Goal: Task Accomplishment & Management: Manage account settings

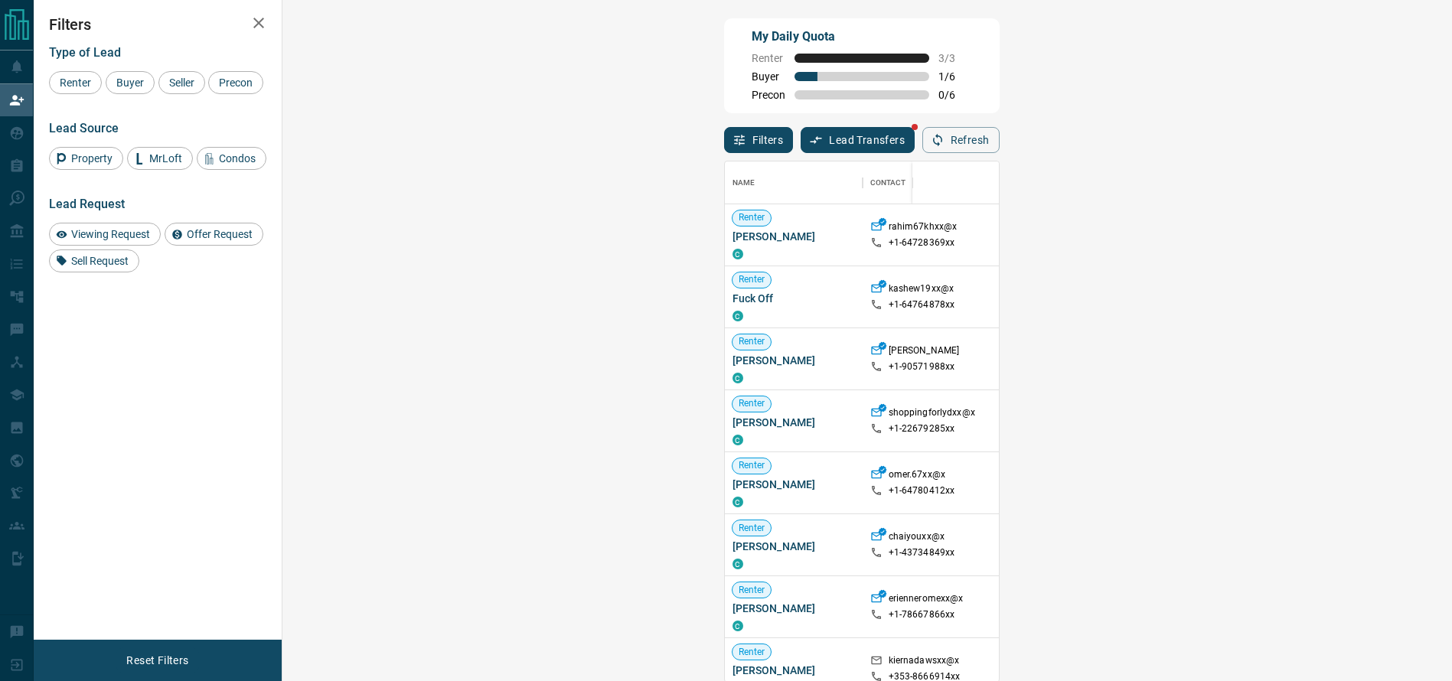
scroll to position [503, 1119]
click at [973, 164] on div at bounding box center [947, 182] width 54 height 43
click at [999, 157] on div "Name Contact Search Search Range Location Requests AI Status Recent Opportuniti…" at bounding box center [861, 417] width 275 height 529
click at [999, 152] on button "Refresh" at bounding box center [960, 140] width 77 height 26
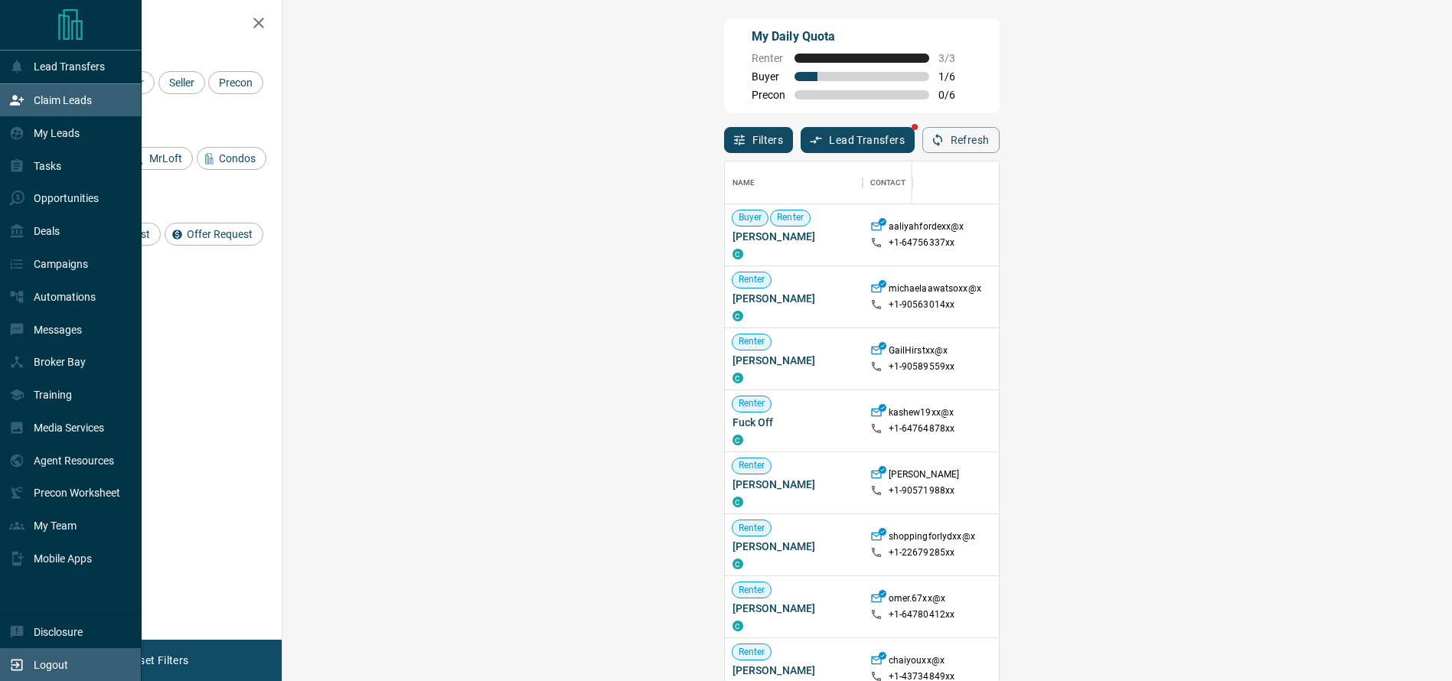
click at [18, 665] on icon at bounding box center [16, 664] width 11 height 11
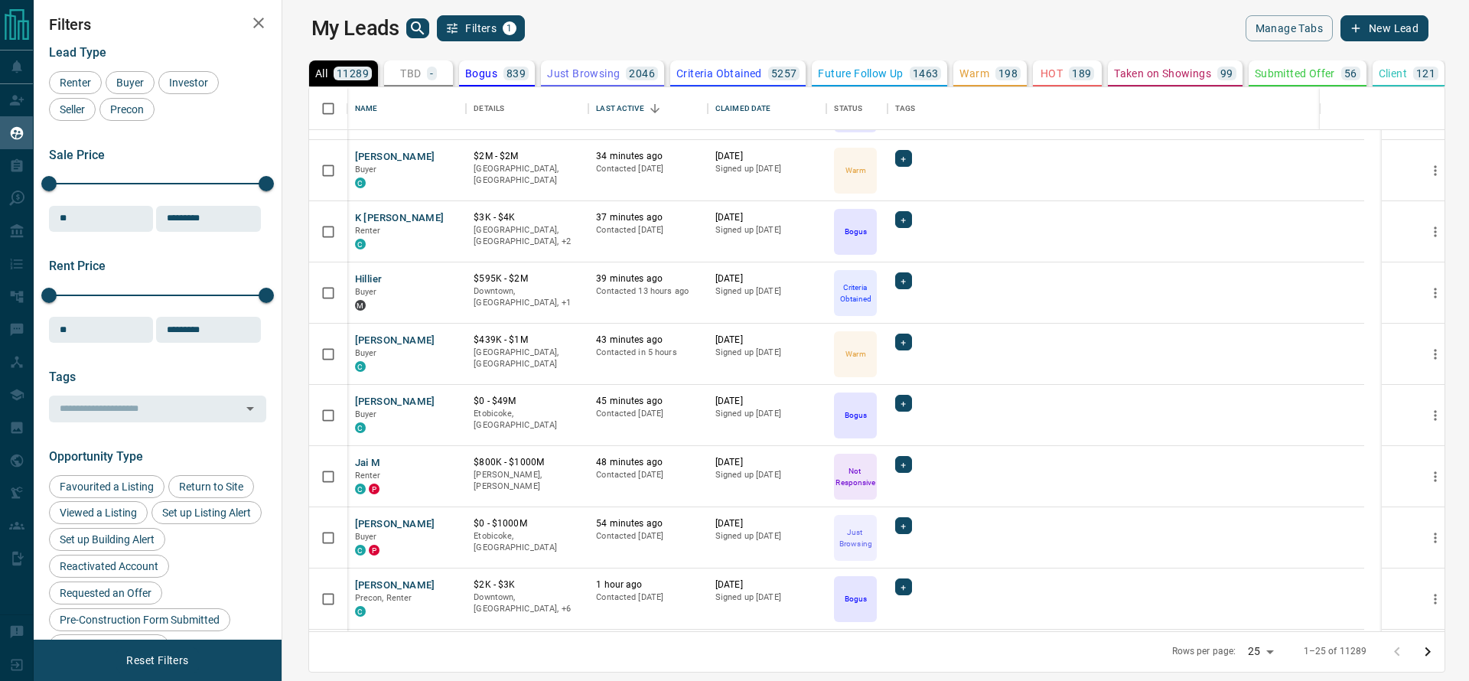
scroll to position [748, 0]
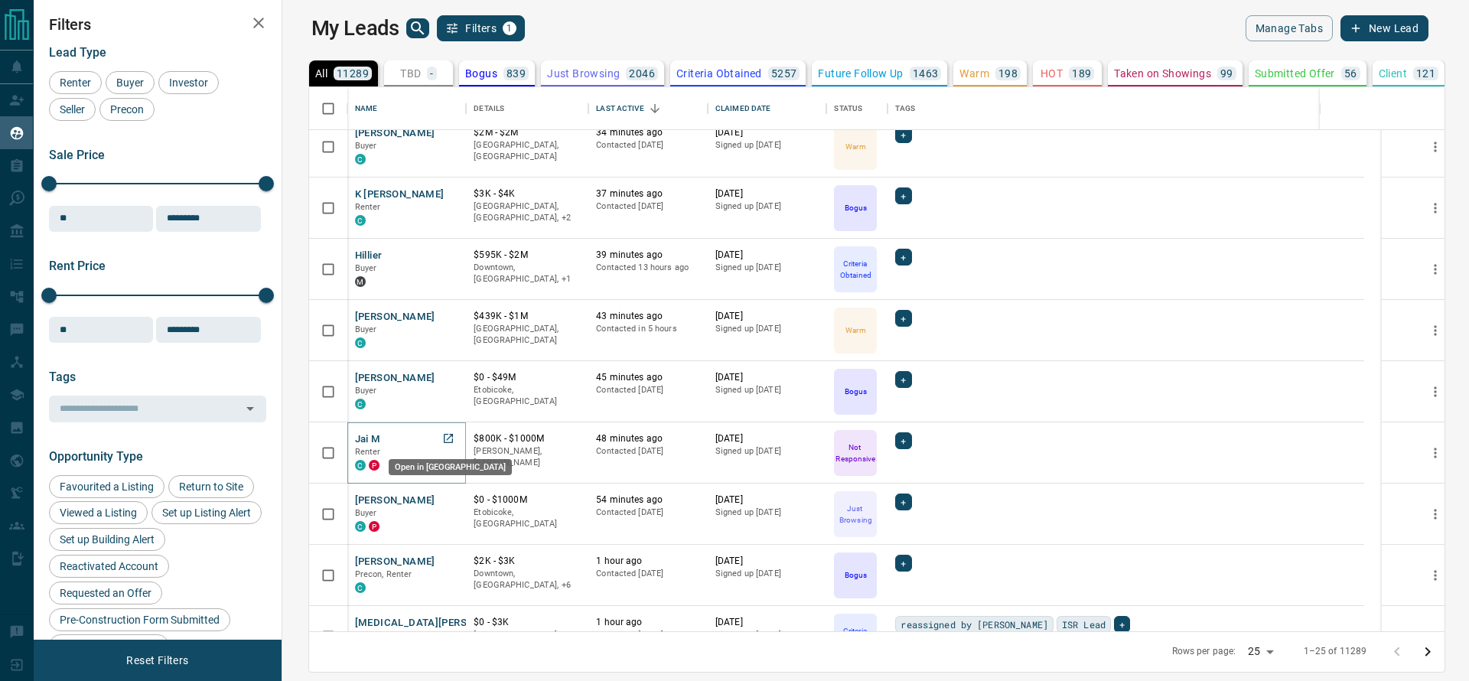
click at [442, 438] on icon "Open in New Tab" at bounding box center [448, 438] width 12 height 12
click at [442, 499] on icon "Open in New Tab" at bounding box center [448, 500] width 12 height 12
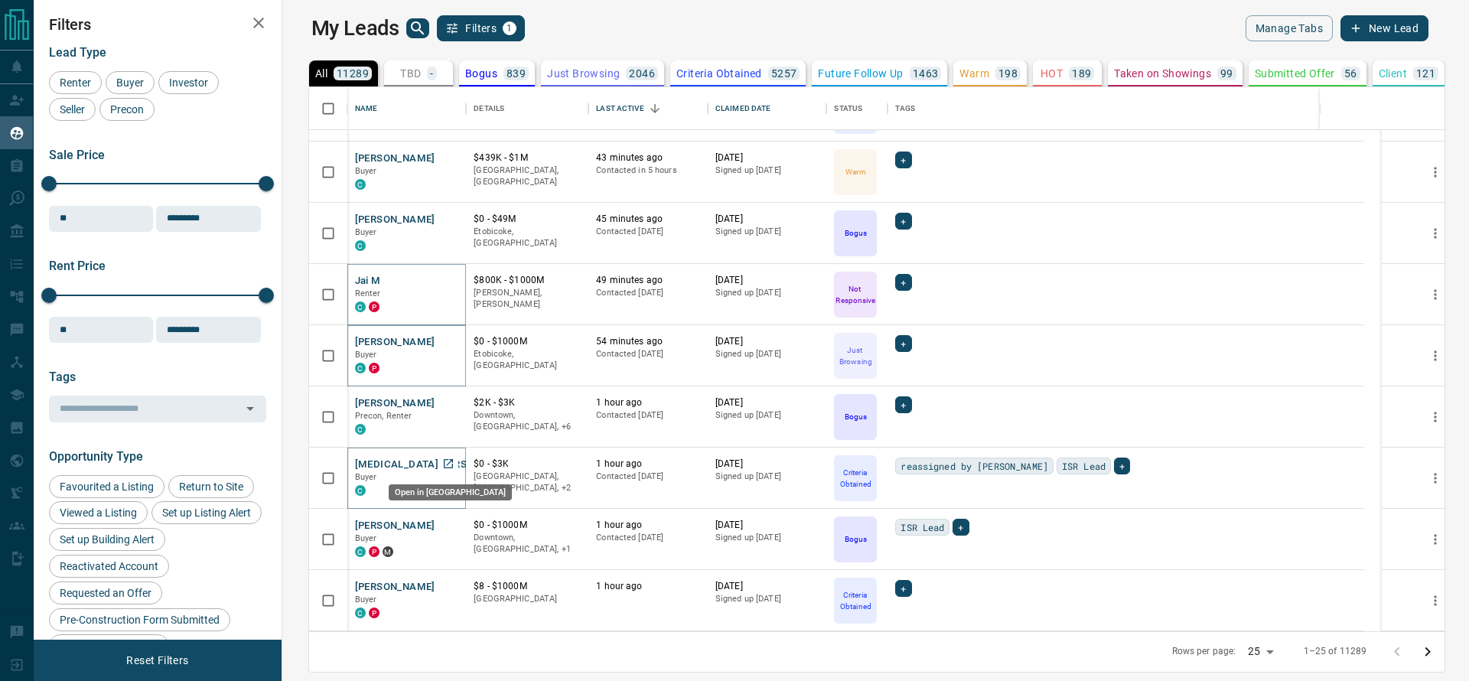
click at [438, 470] on link "Open in New Tab" at bounding box center [448, 464] width 20 height 20
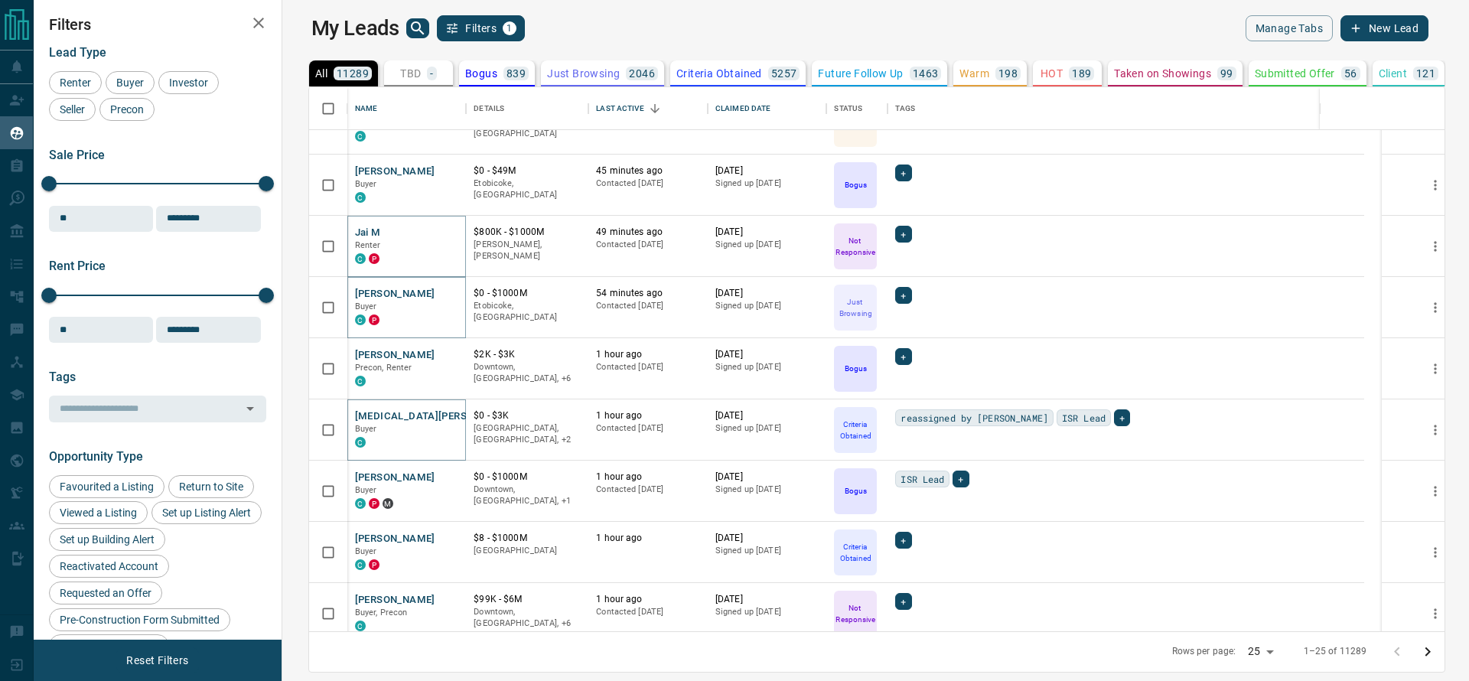
scroll to position [970, 0]
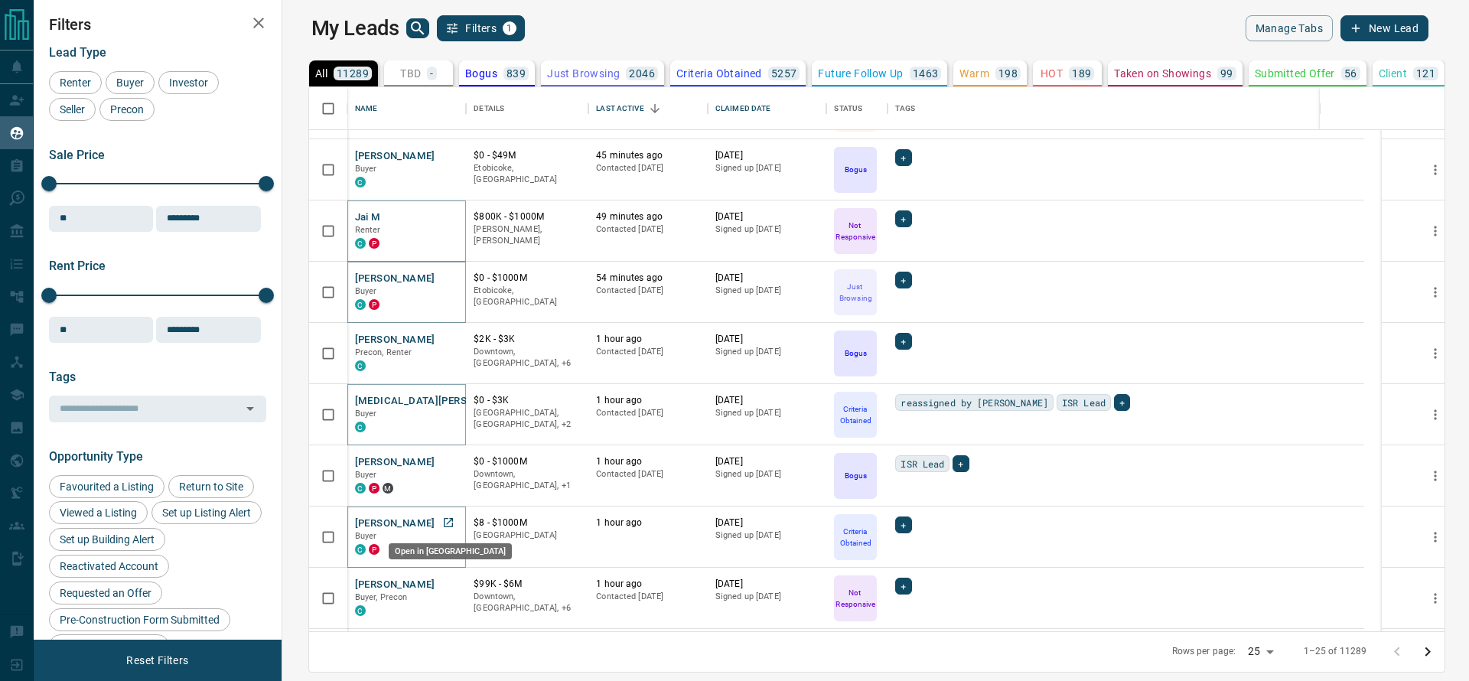
click at [442, 525] on icon "Open in New Tab" at bounding box center [448, 522] width 12 height 12
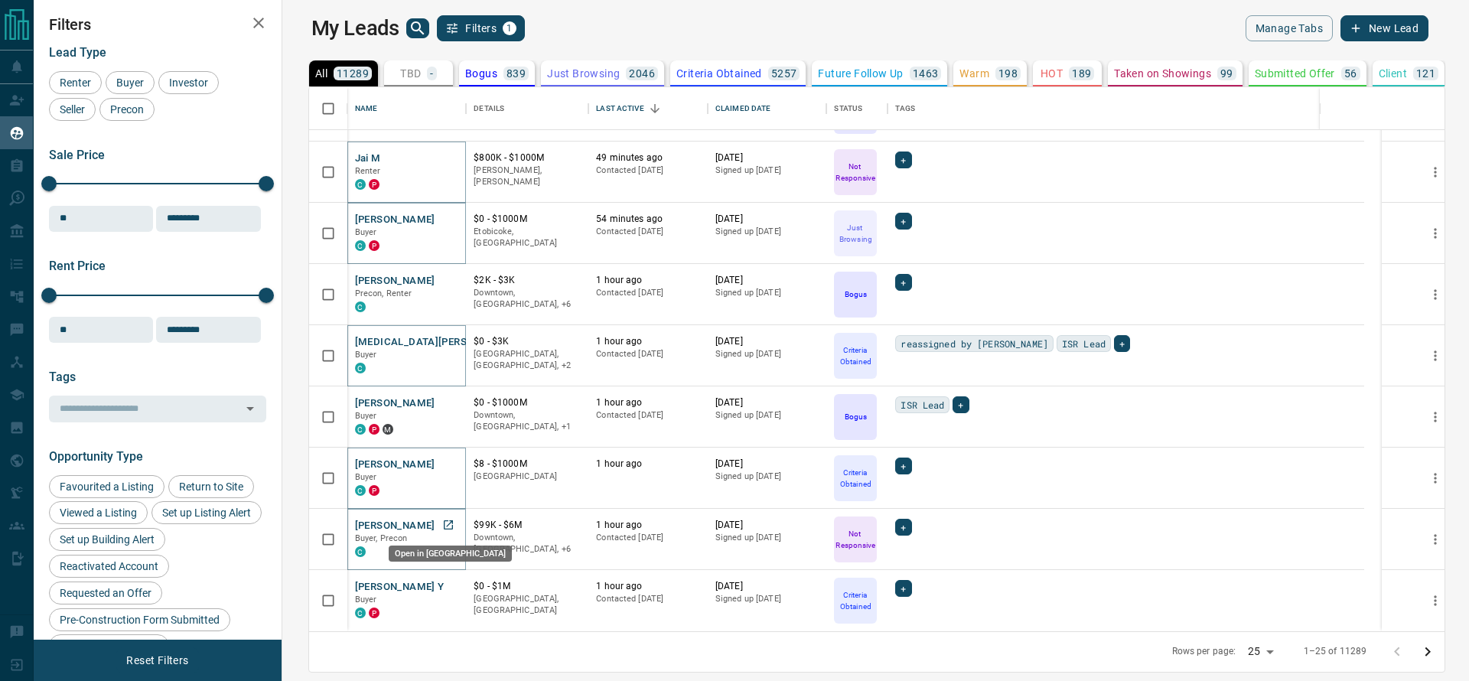
click at [438, 524] on link "Open in New Tab" at bounding box center [448, 525] width 20 height 20
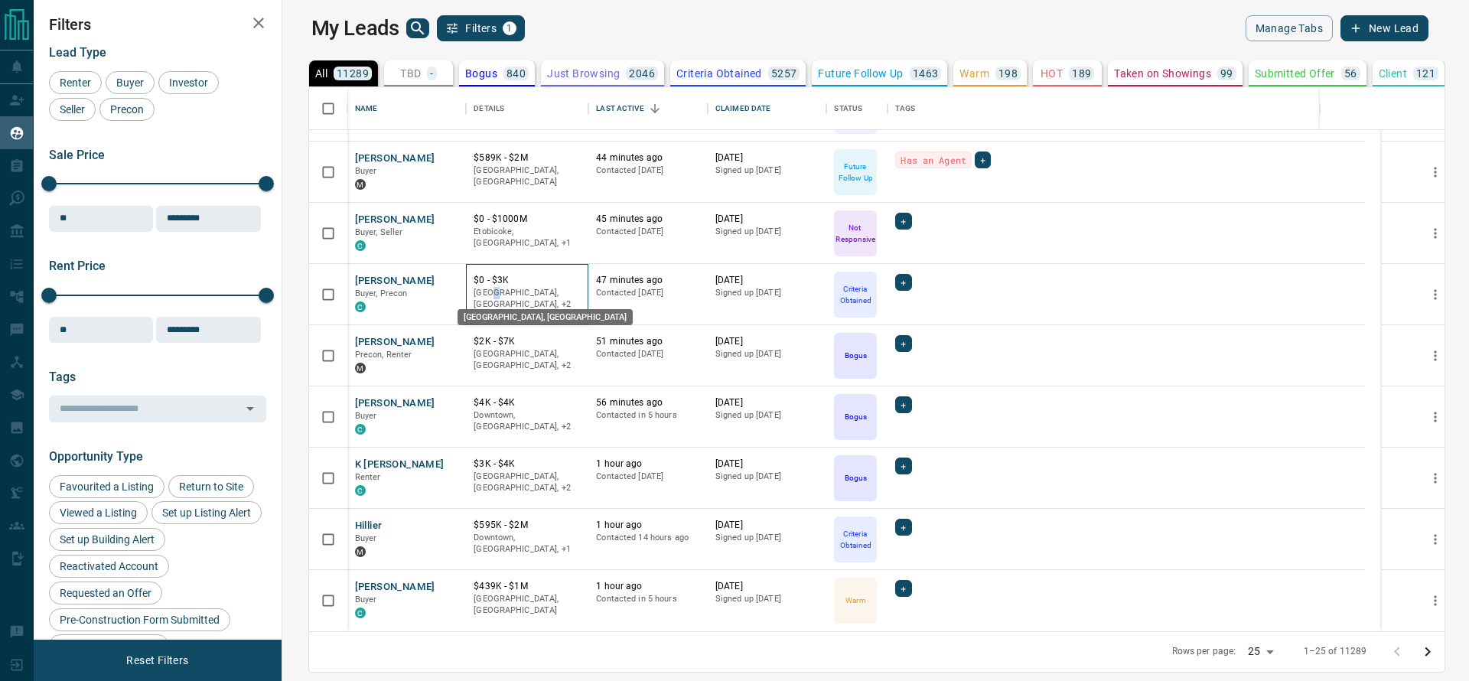
click at [475, 297] on p "[GEOGRAPHIC_DATA], [GEOGRAPHIC_DATA], +2" at bounding box center [527, 299] width 107 height 24
click at [539, 213] on p "$0 - $1000M" at bounding box center [527, 219] width 107 height 13
click at [559, 585] on div "$439K - $1M Downtown, [GEOGRAPHIC_DATA]" at bounding box center [527, 600] width 122 height 61
click at [1437, 658] on icon "Go to next page" at bounding box center [1428, 652] width 18 height 18
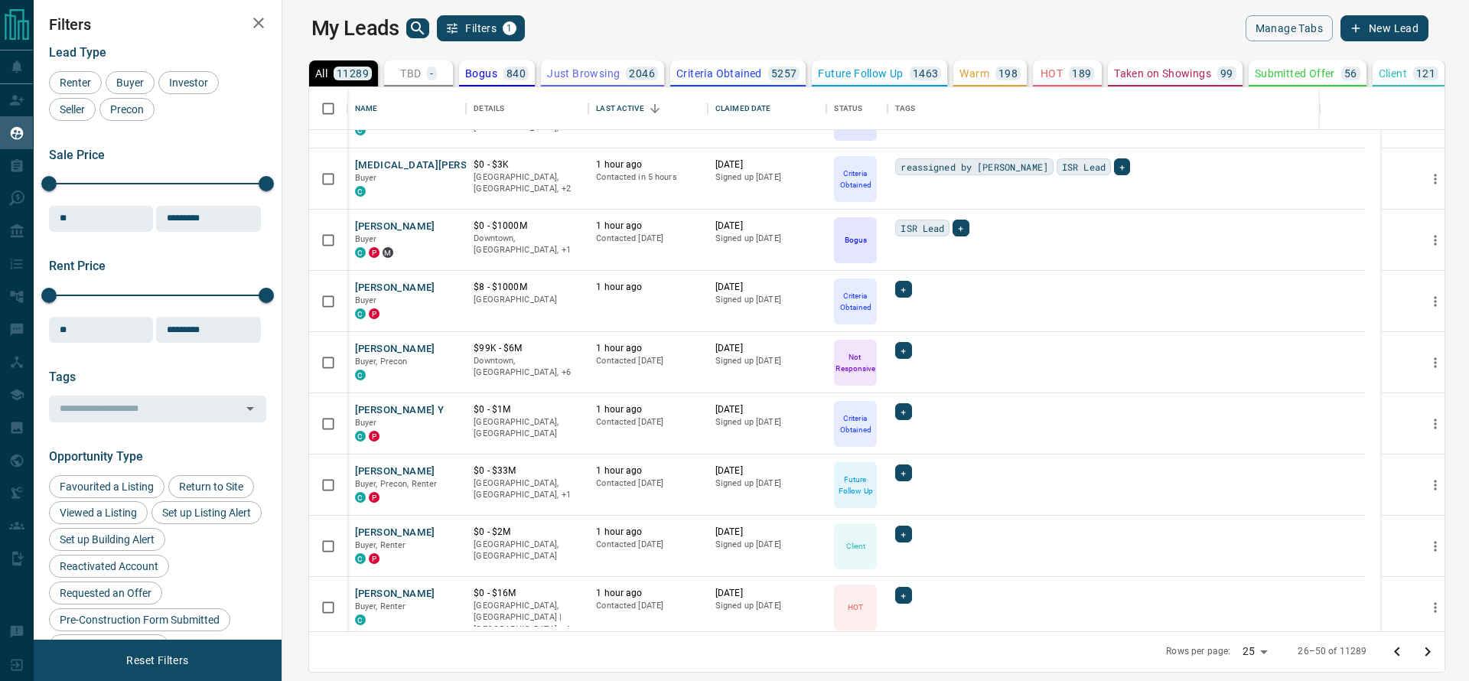
scroll to position [227, 0]
click at [442, 410] on icon "Open in New Tab" at bounding box center [448, 408] width 12 height 12
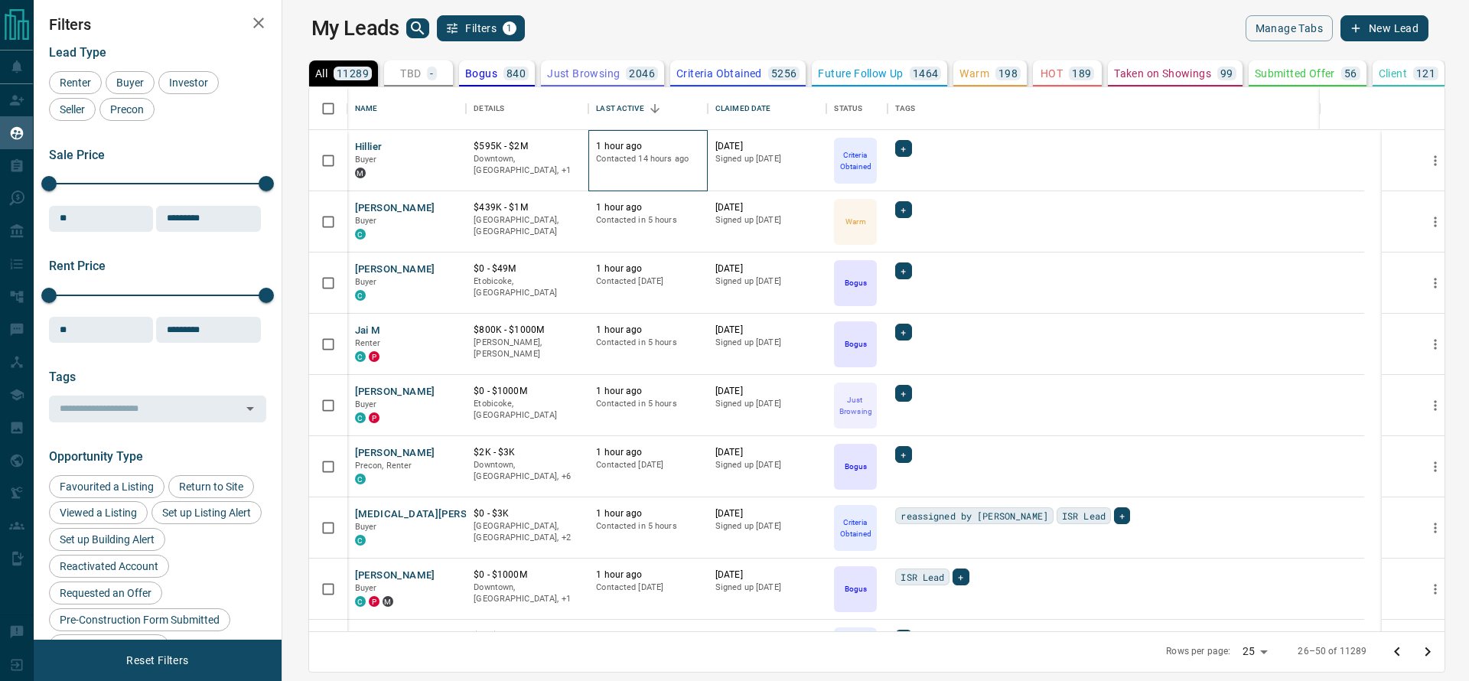
click at [647, 163] on p "Contacted 14 hours ago" at bounding box center [648, 159] width 104 height 12
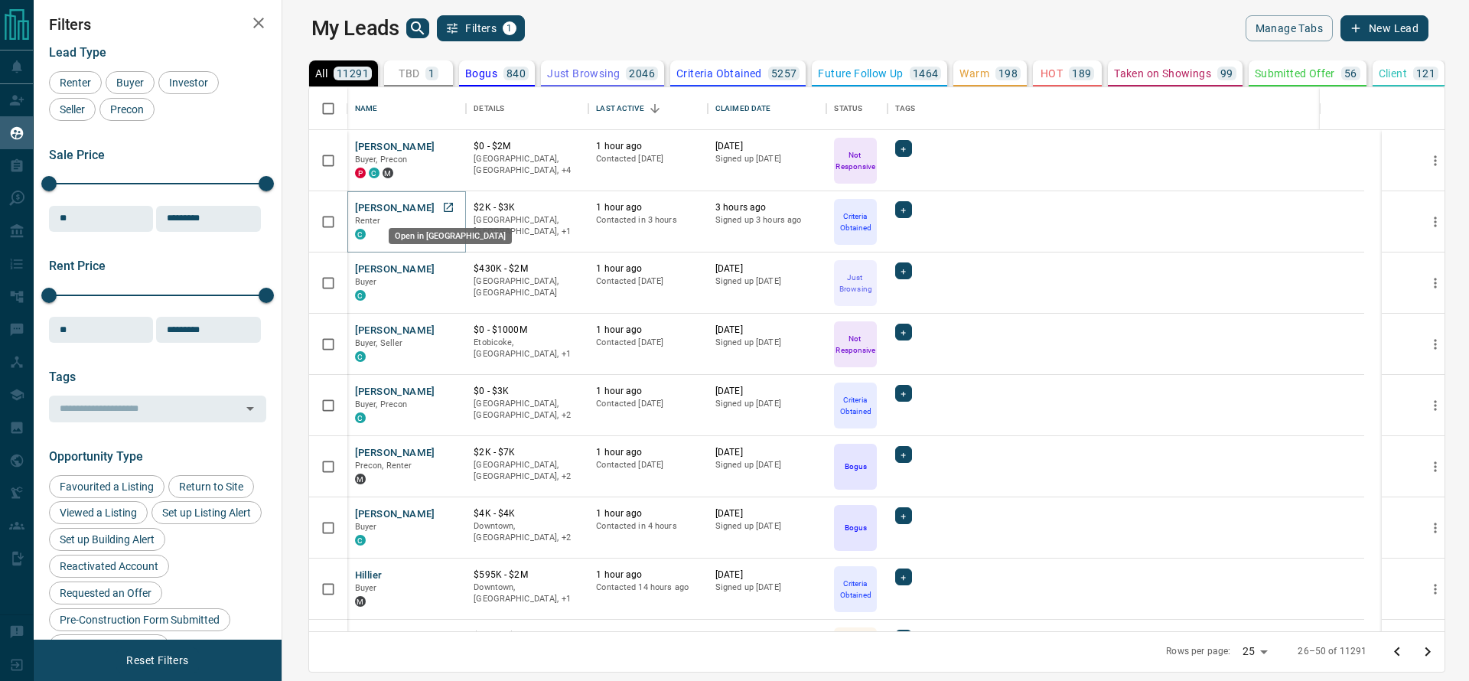
click at [442, 210] on icon "Open in New Tab" at bounding box center [448, 207] width 12 height 12
click at [438, 269] on link "Open in New Tab" at bounding box center [448, 269] width 20 height 20
click at [442, 329] on icon "Open in New Tab" at bounding box center [448, 330] width 12 height 12
click at [442, 387] on icon "Open in New Tab" at bounding box center [448, 391] width 12 height 12
click at [444, 570] on icon "Open in New Tab" at bounding box center [448, 574] width 9 height 9
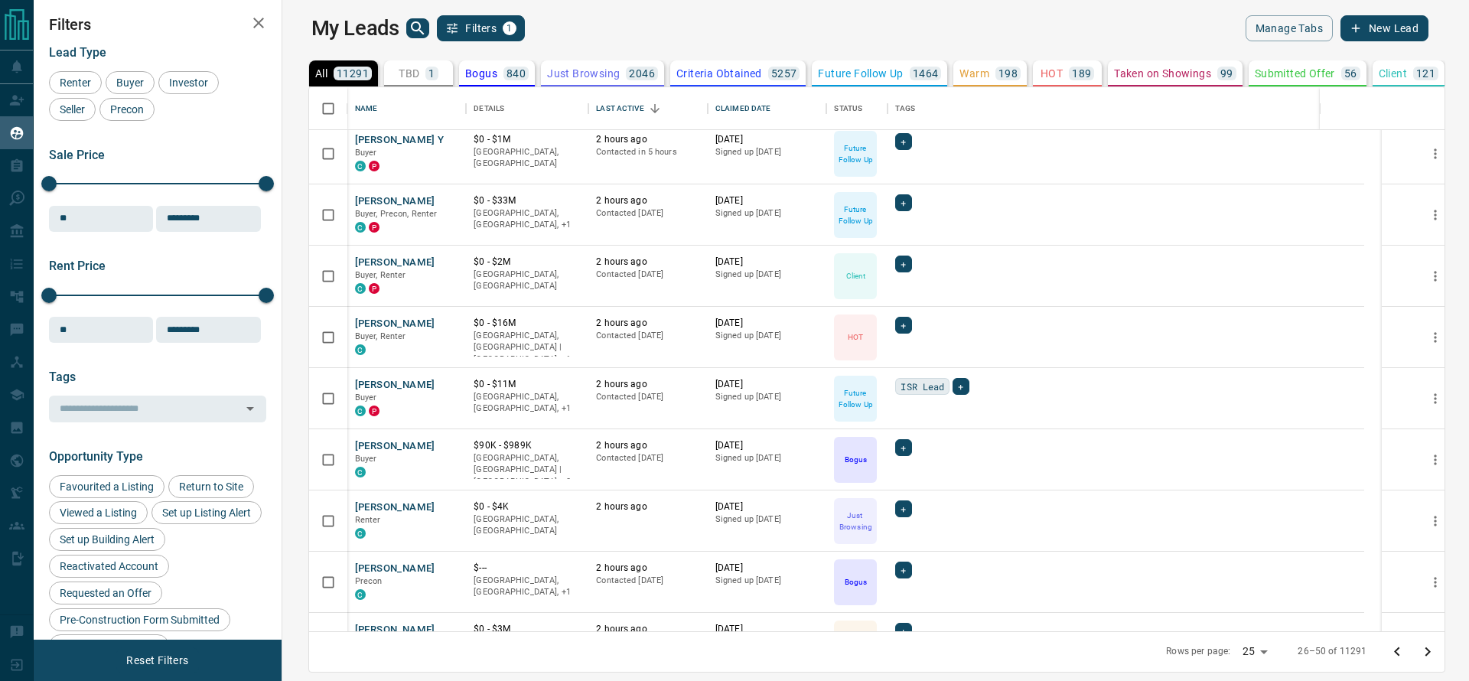
scroll to position [1029, 0]
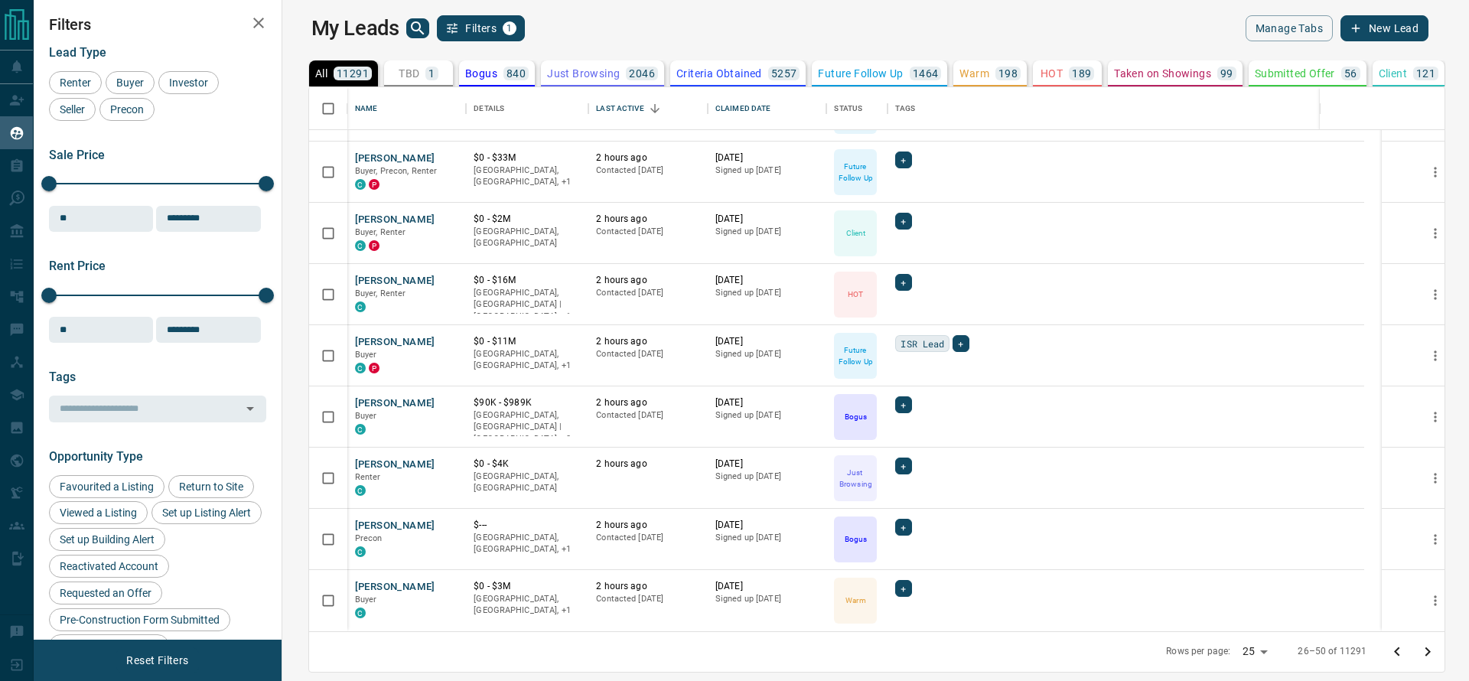
click at [1437, 650] on icon "Go to next page" at bounding box center [1428, 652] width 18 height 18
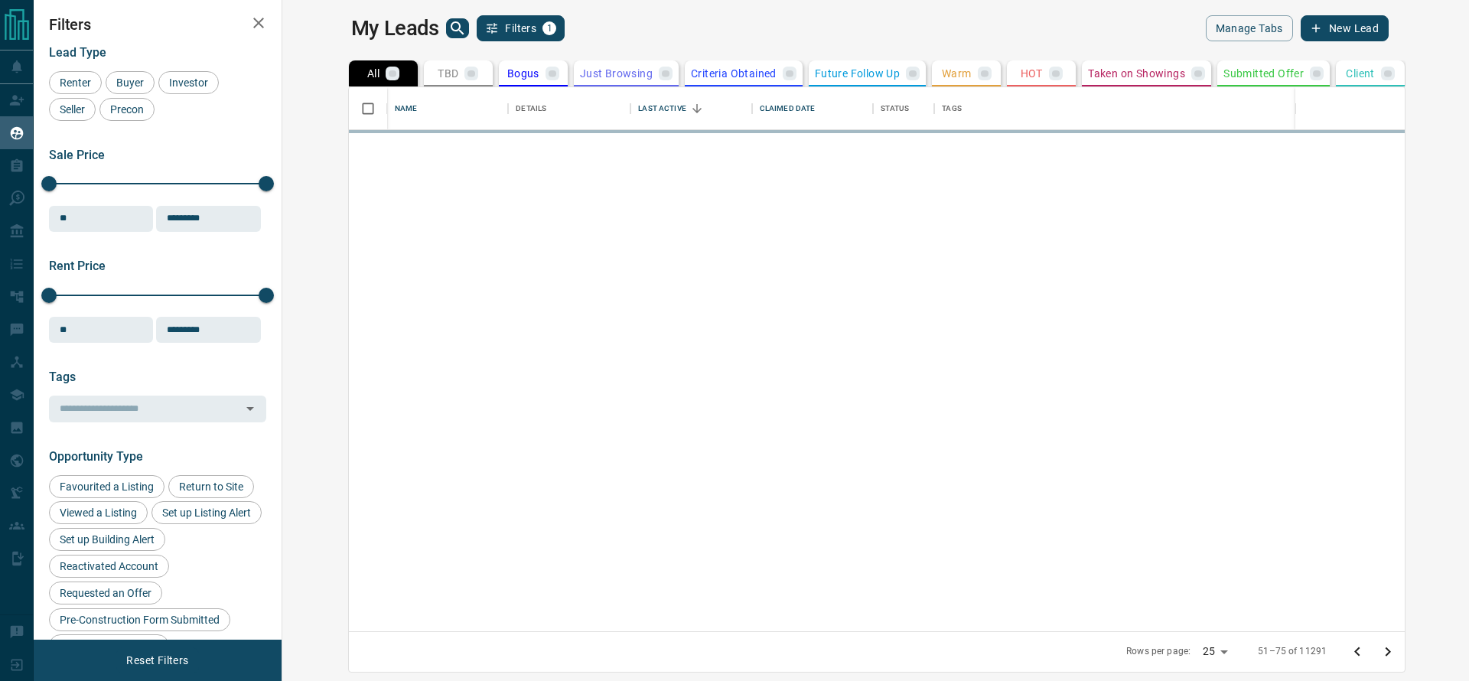
scroll to position [0, 0]
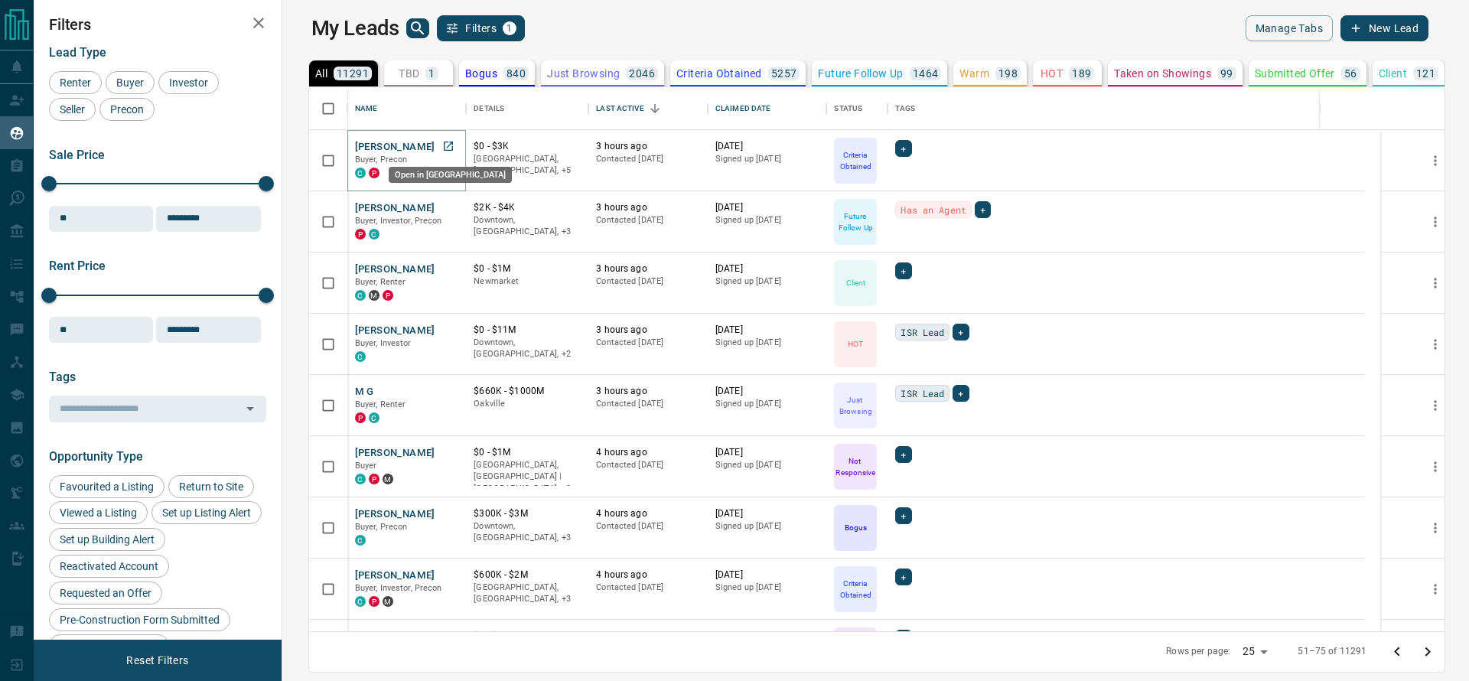
click at [442, 145] on icon "Open in New Tab" at bounding box center [448, 146] width 12 height 12
click at [438, 389] on link "Open in New Tab" at bounding box center [448, 391] width 20 height 20
click at [444, 456] on icon "Open in New Tab" at bounding box center [448, 452] width 9 height 9
click at [442, 572] on icon "Open in New Tab" at bounding box center [448, 575] width 12 height 12
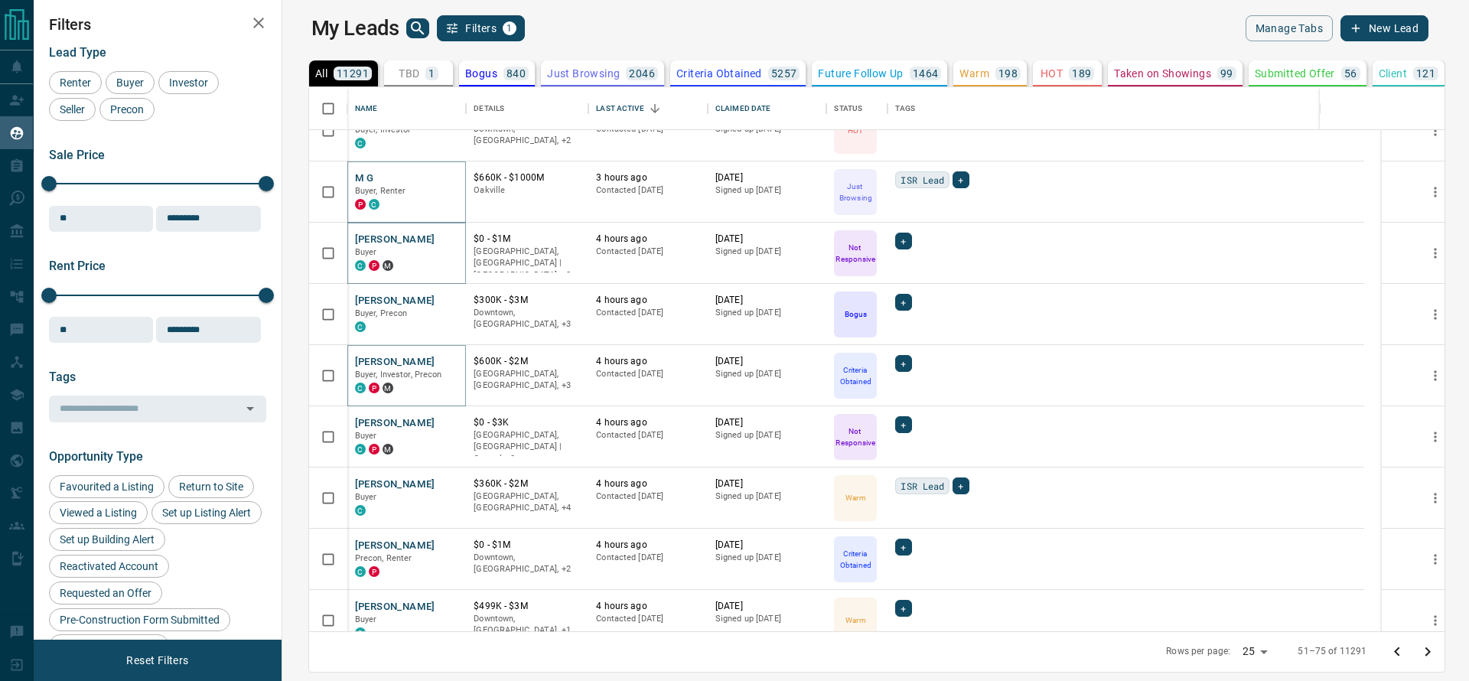
scroll to position [215, 0]
click at [444, 539] on icon "Open in New Tab" at bounding box center [448, 543] width 9 height 9
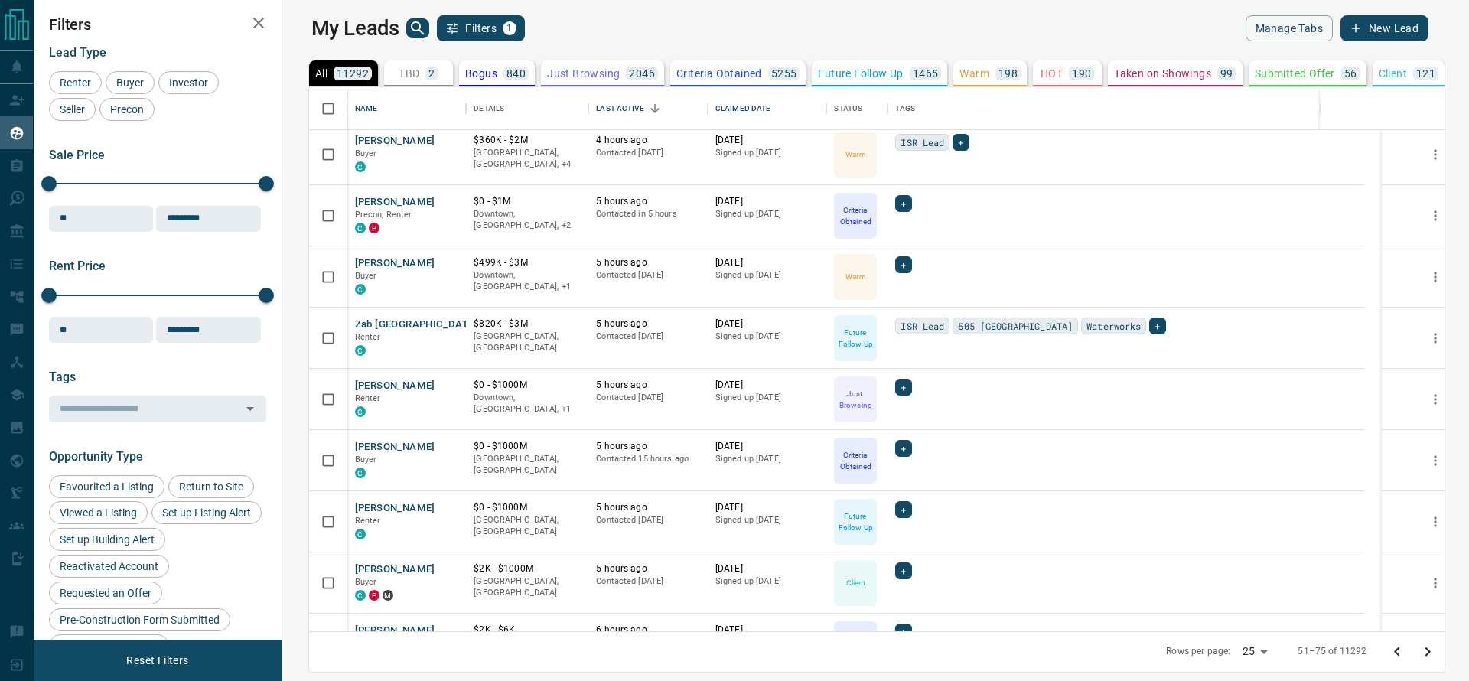
scroll to position [991, 0]
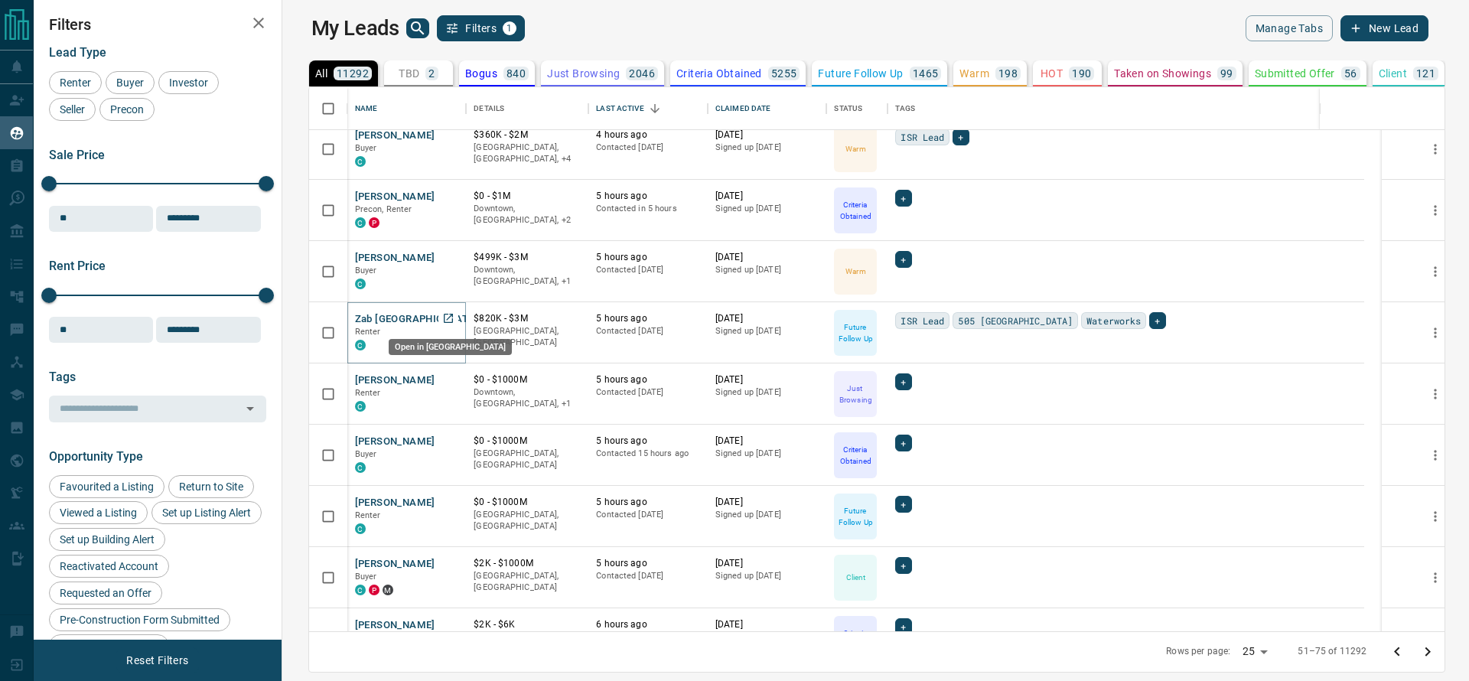
click at [444, 314] on icon "Open in New Tab" at bounding box center [448, 318] width 9 height 9
click at [442, 375] on icon "Open in New Tab" at bounding box center [448, 379] width 12 height 12
click at [442, 442] on icon "Open in New Tab" at bounding box center [448, 441] width 12 height 12
click at [442, 506] on icon "Open in New Tab" at bounding box center [448, 502] width 12 height 12
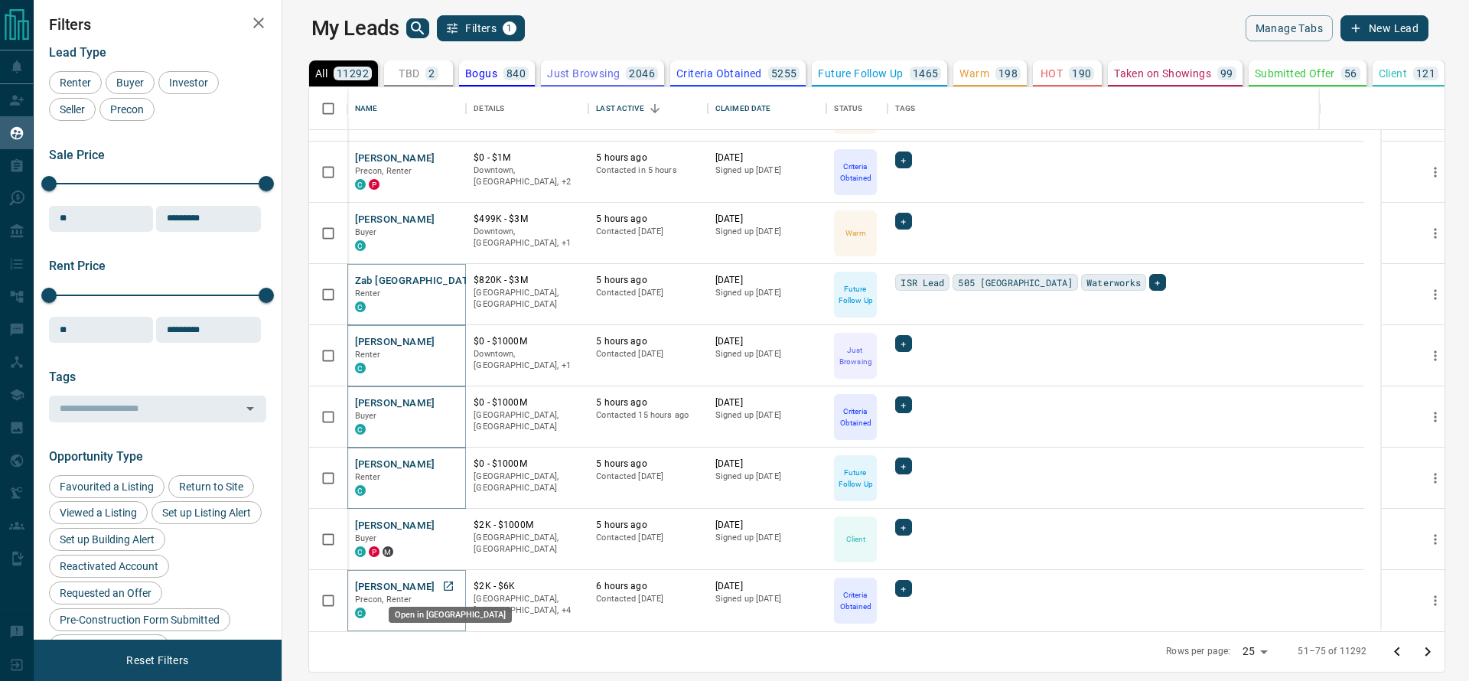
click at [438, 582] on link "Open in New Tab" at bounding box center [448, 586] width 20 height 20
click at [1437, 647] on icon "Go to next page" at bounding box center [1428, 652] width 18 height 18
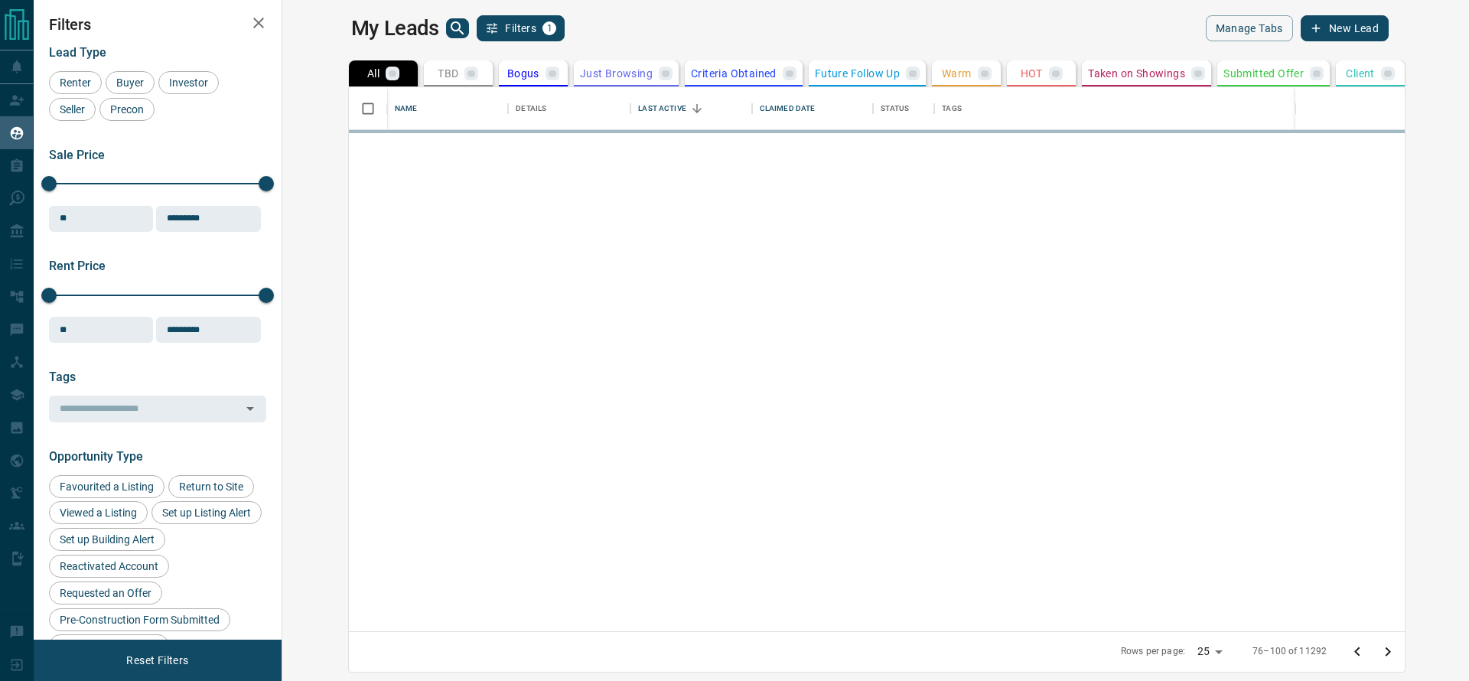
scroll to position [0, 0]
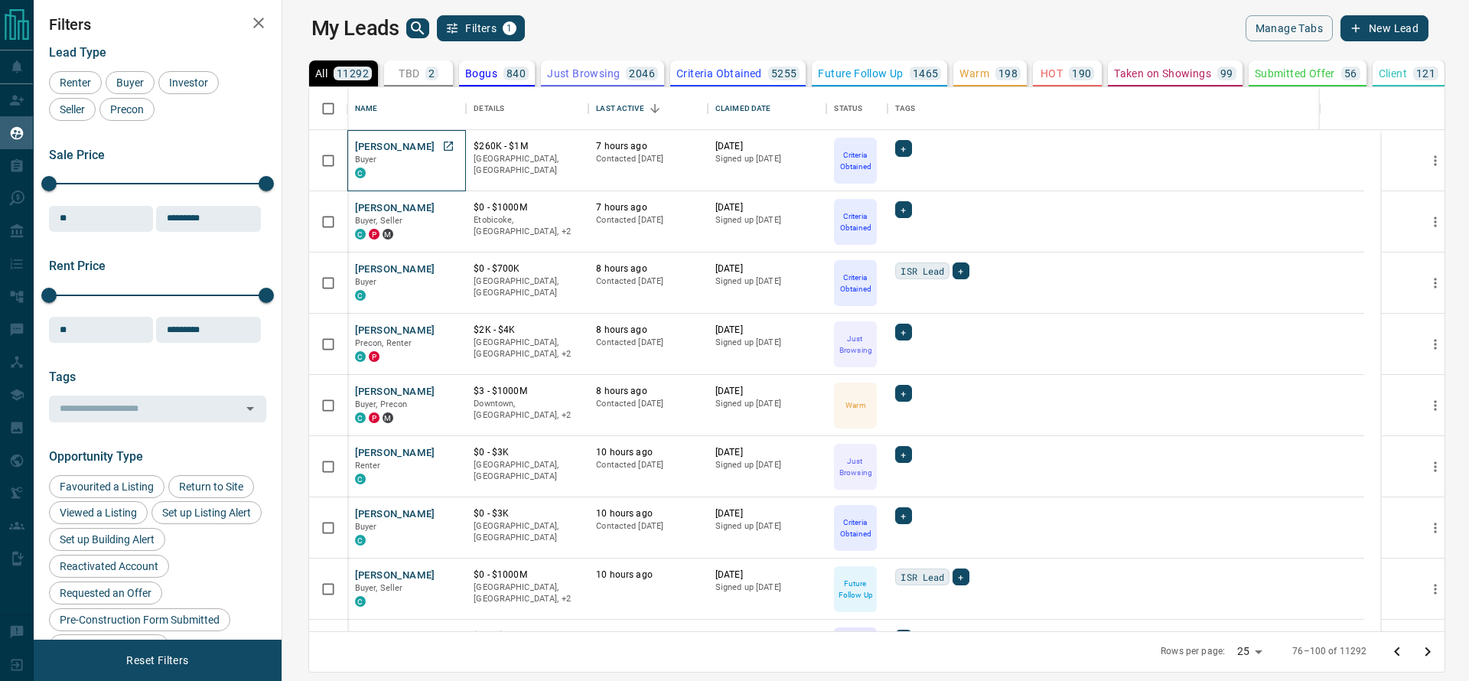
click at [418, 155] on p "Buyer" at bounding box center [407, 160] width 104 height 12
click at [442, 151] on icon "Open in New Tab" at bounding box center [448, 146] width 12 height 12
click at [438, 211] on link "Open in New Tab" at bounding box center [448, 207] width 20 height 20
click at [442, 265] on icon "Open in New Tab" at bounding box center [448, 268] width 12 height 12
click at [442, 327] on icon "Open in New Tab" at bounding box center [448, 330] width 12 height 12
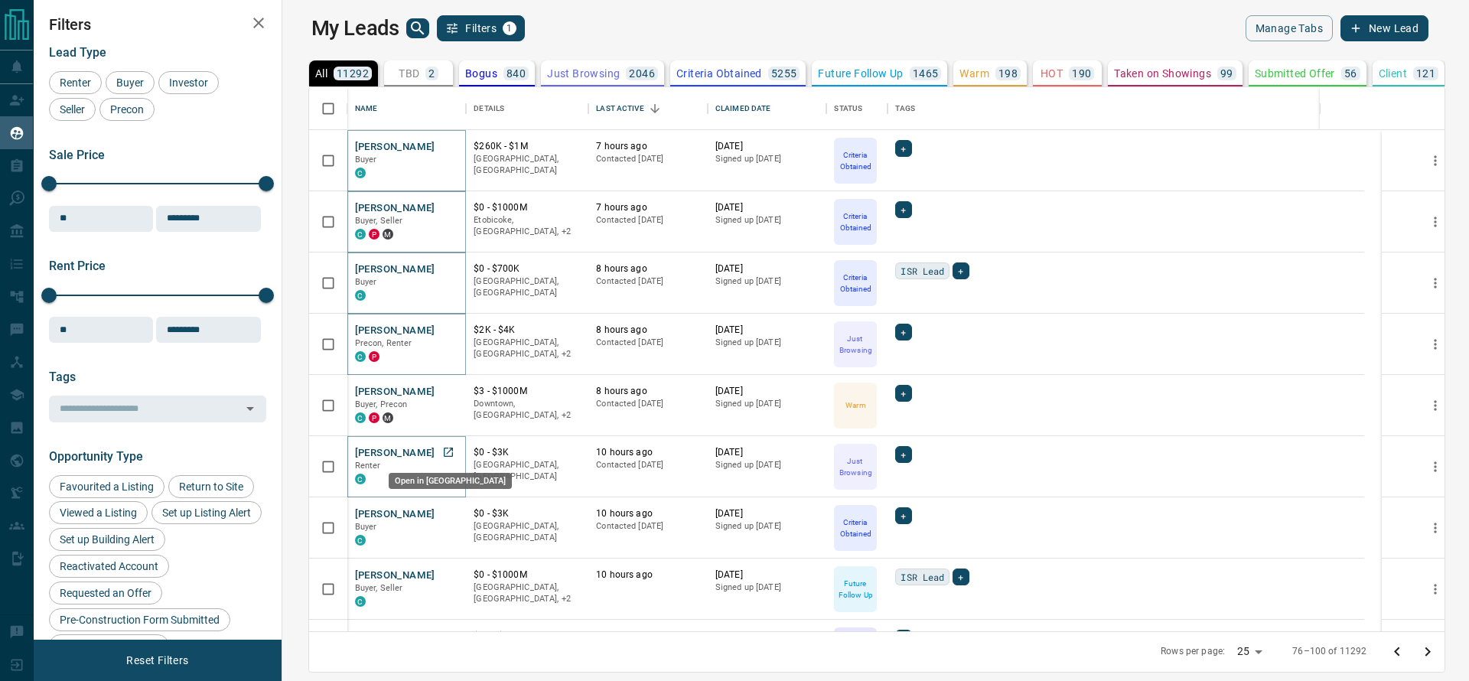
click at [438, 455] on link "Open in New Tab" at bounding box center [448, 452] width 20 height 20
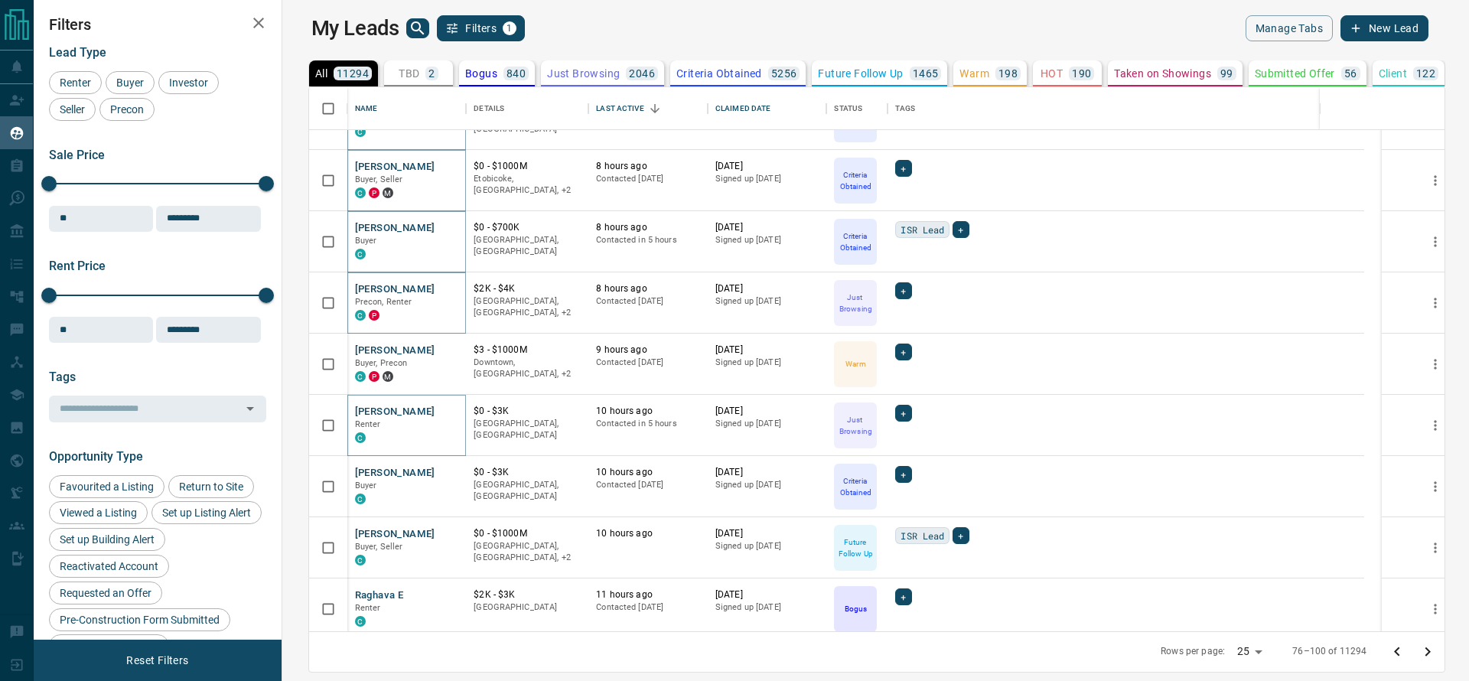
scroll to position [270, 0]
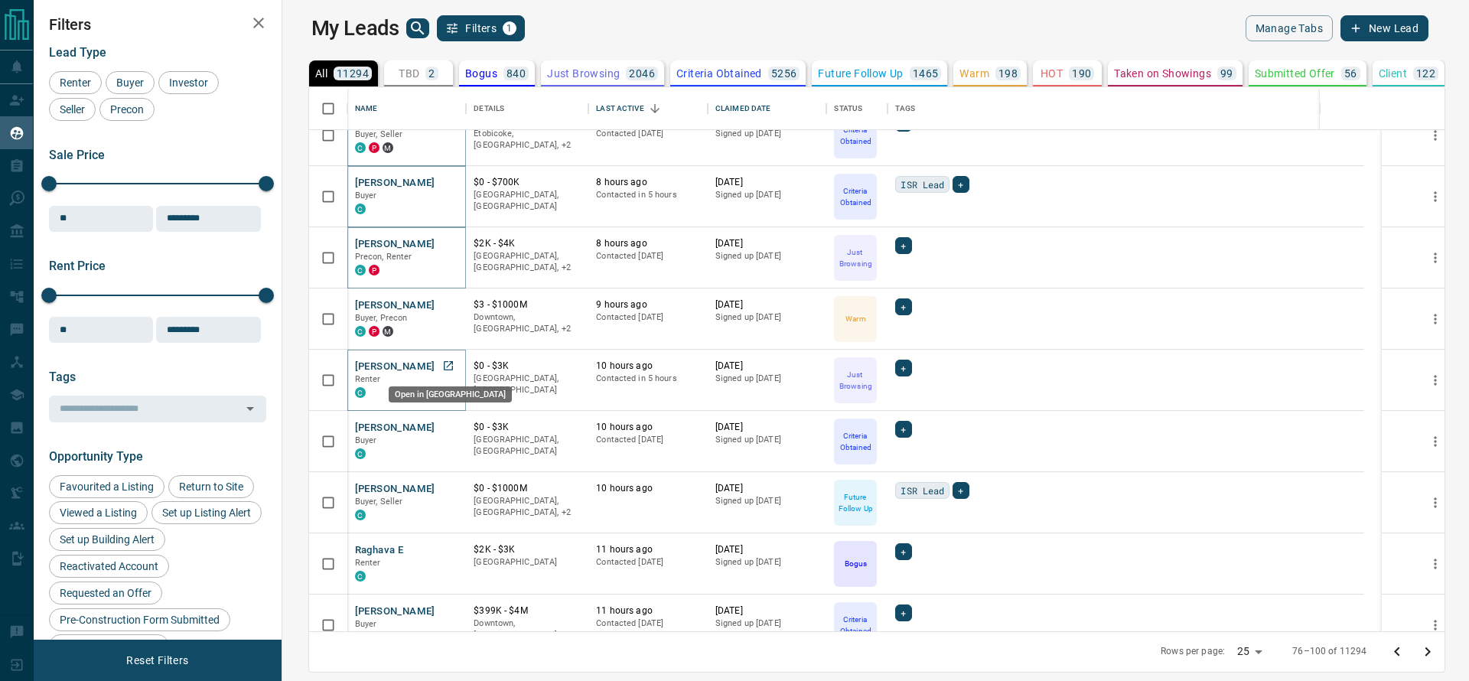
click at [442, 366] on icon "Open in New Tab" at bounding box center [448, 366] width 12 height 12
click at [425, 439] on p "Buyer" at bounding box center [407, 441] width 104 height 12
click at [438, 432] on link "Open in New Tab" at bounding box center [448, 427] width 20 height 20
click at [444, 484] on icon "Open in New Tab" at bounding box center [448, 488] width 9 height 9
drag, startPoint x: 435, startPoint y: 549, endPoint x: 429, endPoint y: 500, distance: 49.4
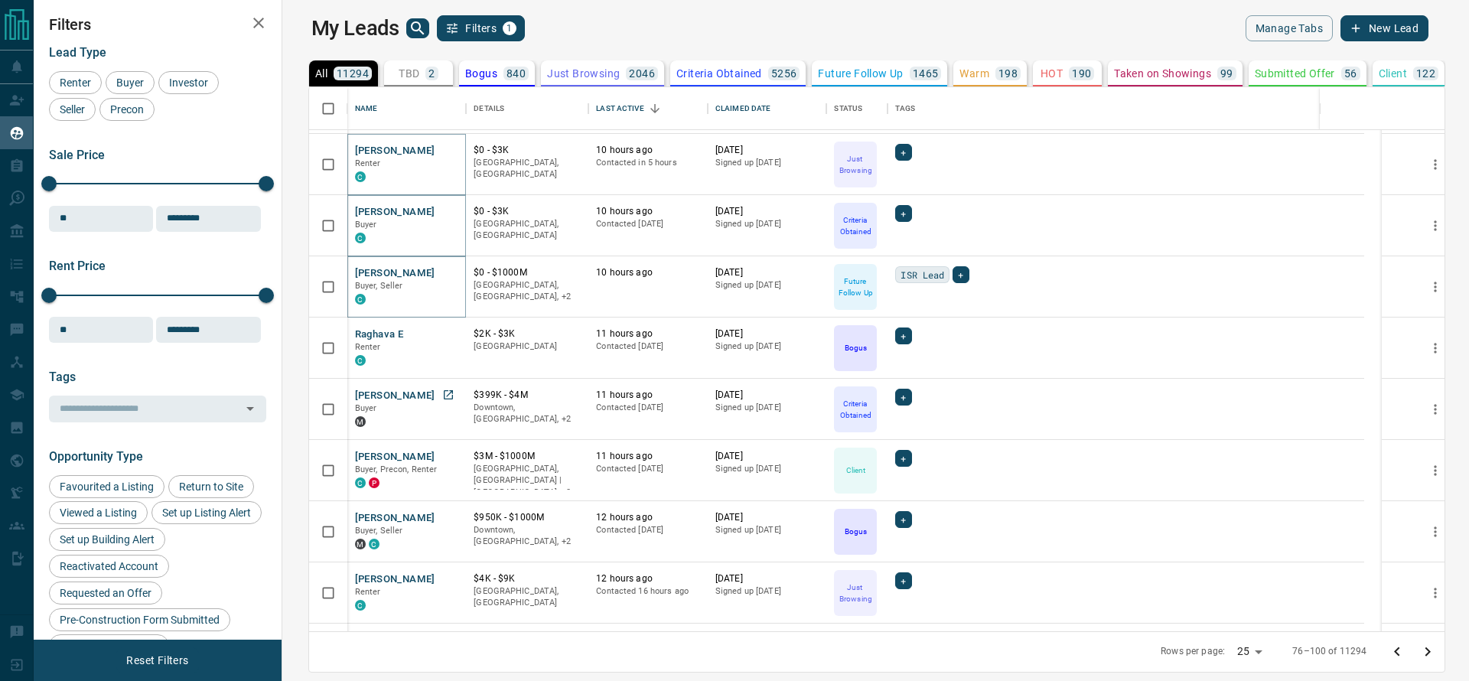
scroll to position [490, 0]
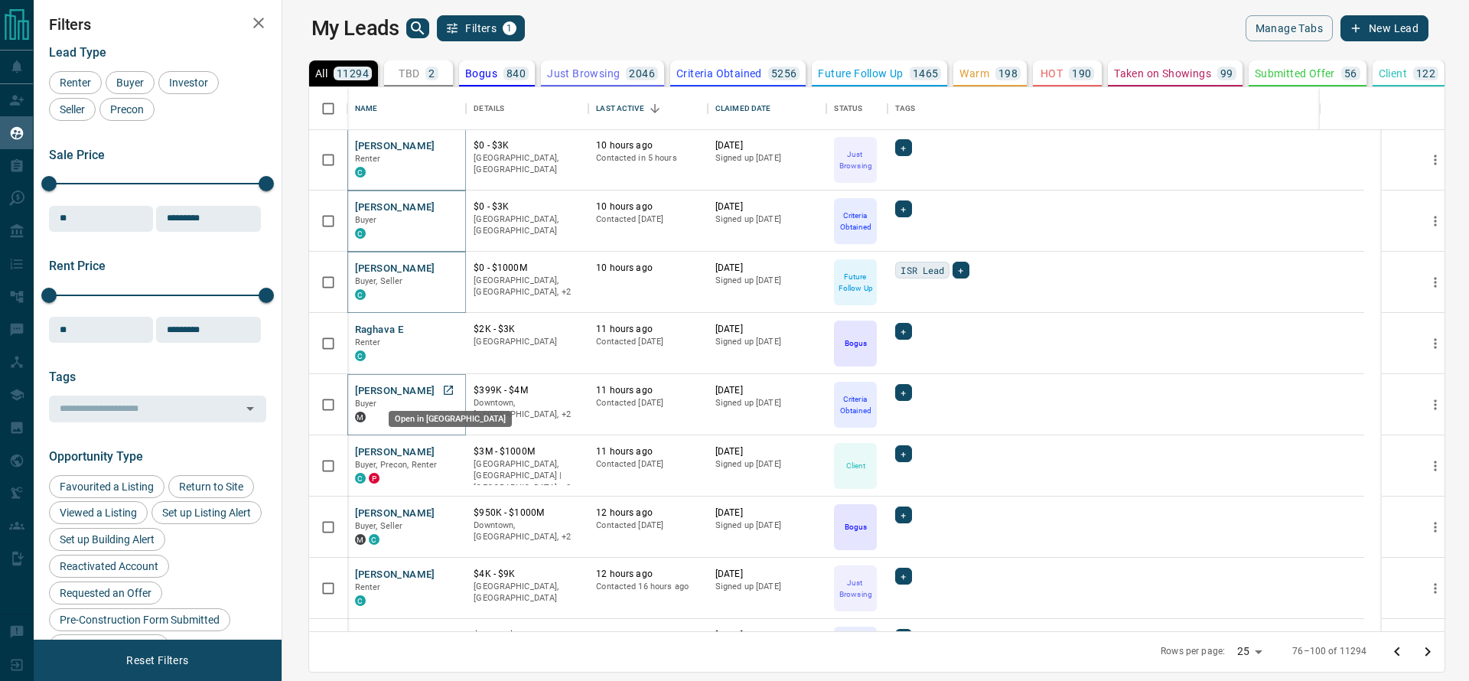
click at [444, 391] on icon "Open in New Tab" at bounding box center [448, 390] width 9 height 9
click at [442, 568] on icon "Open in New Tab" at bounding box center [448, 574] width 12 height 12
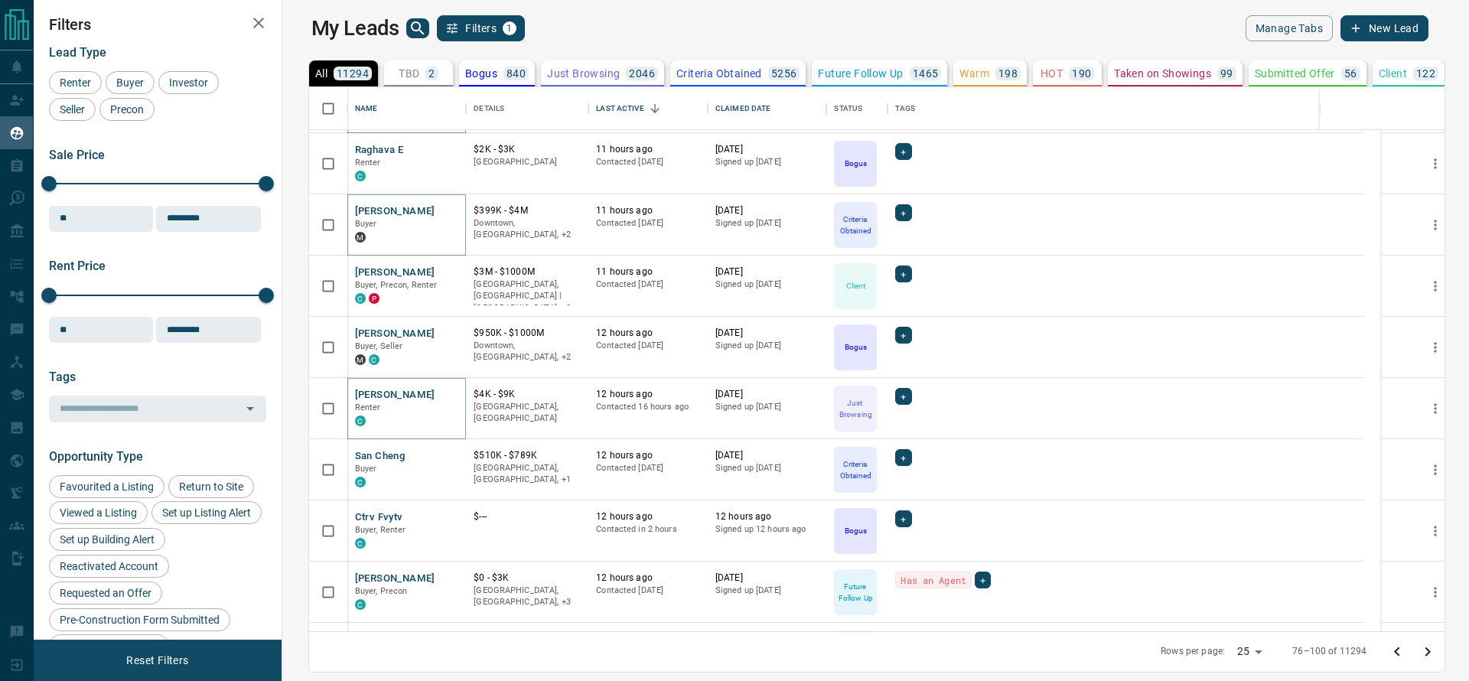
scroll to position [673, 0]
click at [442, 449] on icon "Open in New Tab" at bounding box center [448, 453] width 12 height 12
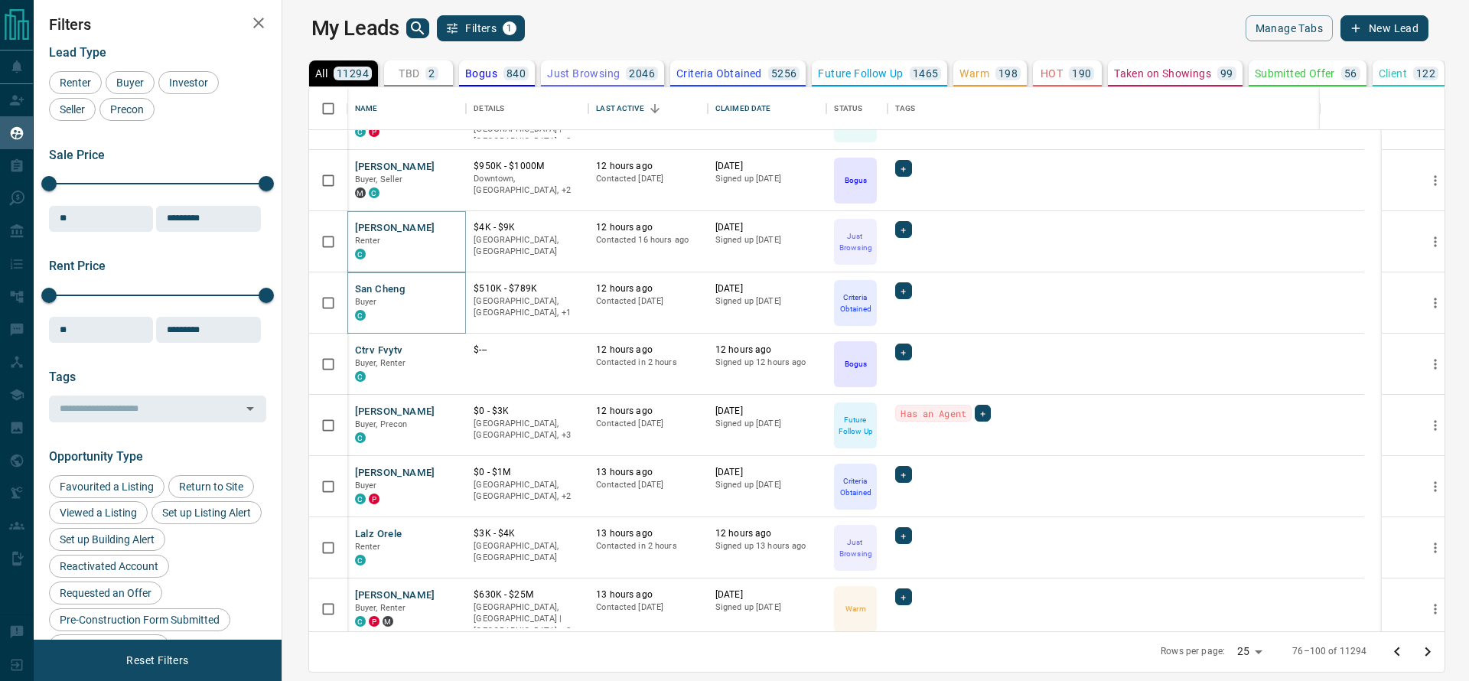
scroll to position [844, 0]
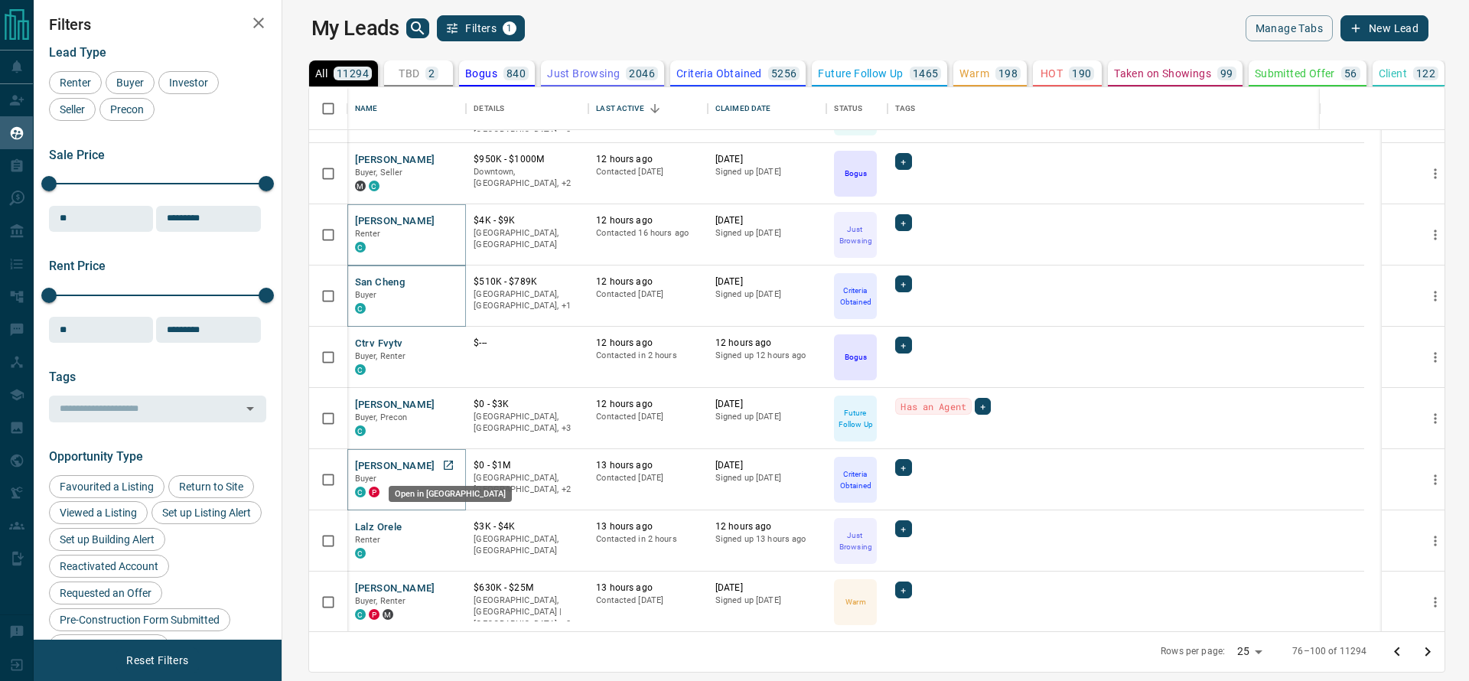
click at [438, 473] on link "Open in New Tab" at bounding box center [448, 465] width 20 height 20
click at [438, 526] on link "Open in New Tab" at bounding box center [448, 526] width 20 height 20
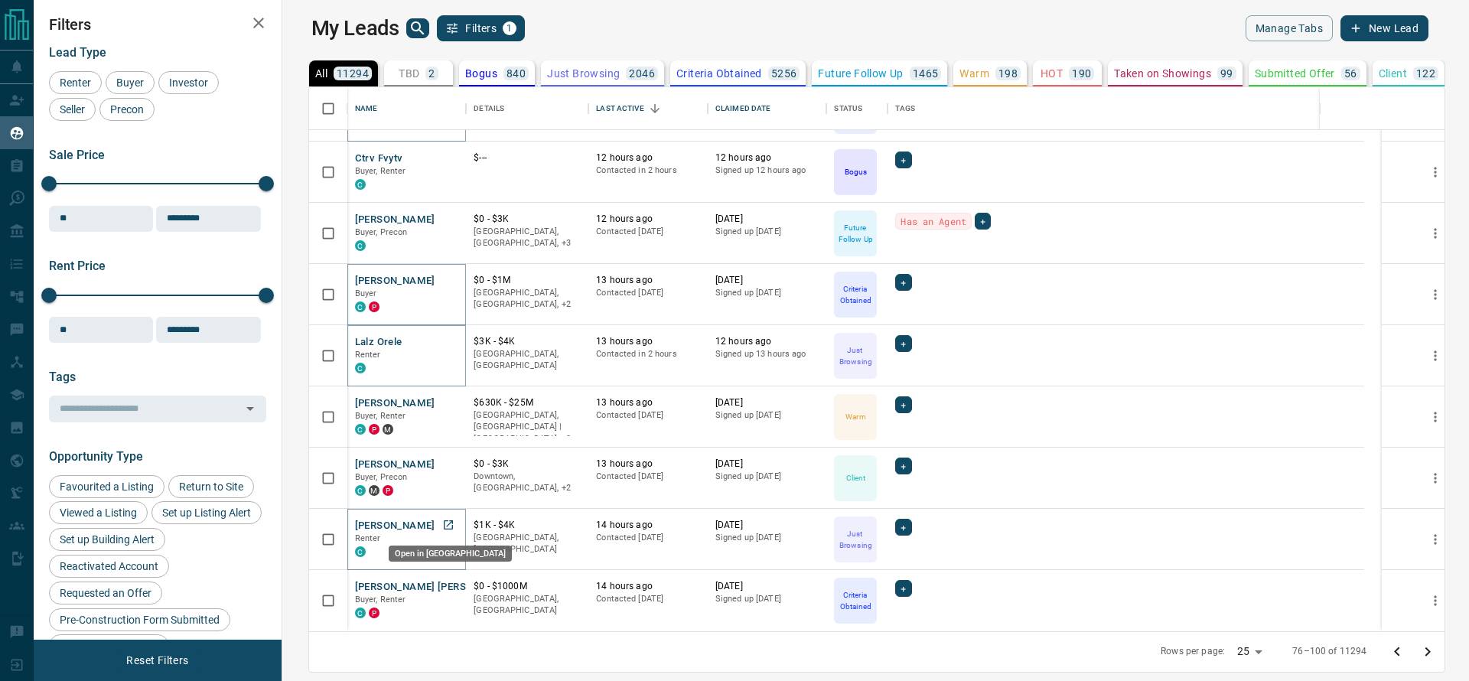
click at [438, 530] on link "Open in New Tab" at bounding box center [448, 525] width 20 height 20
click at [438, 578] on link "Open in New Tab" at bounding box center [448, 586] width 20 height 20
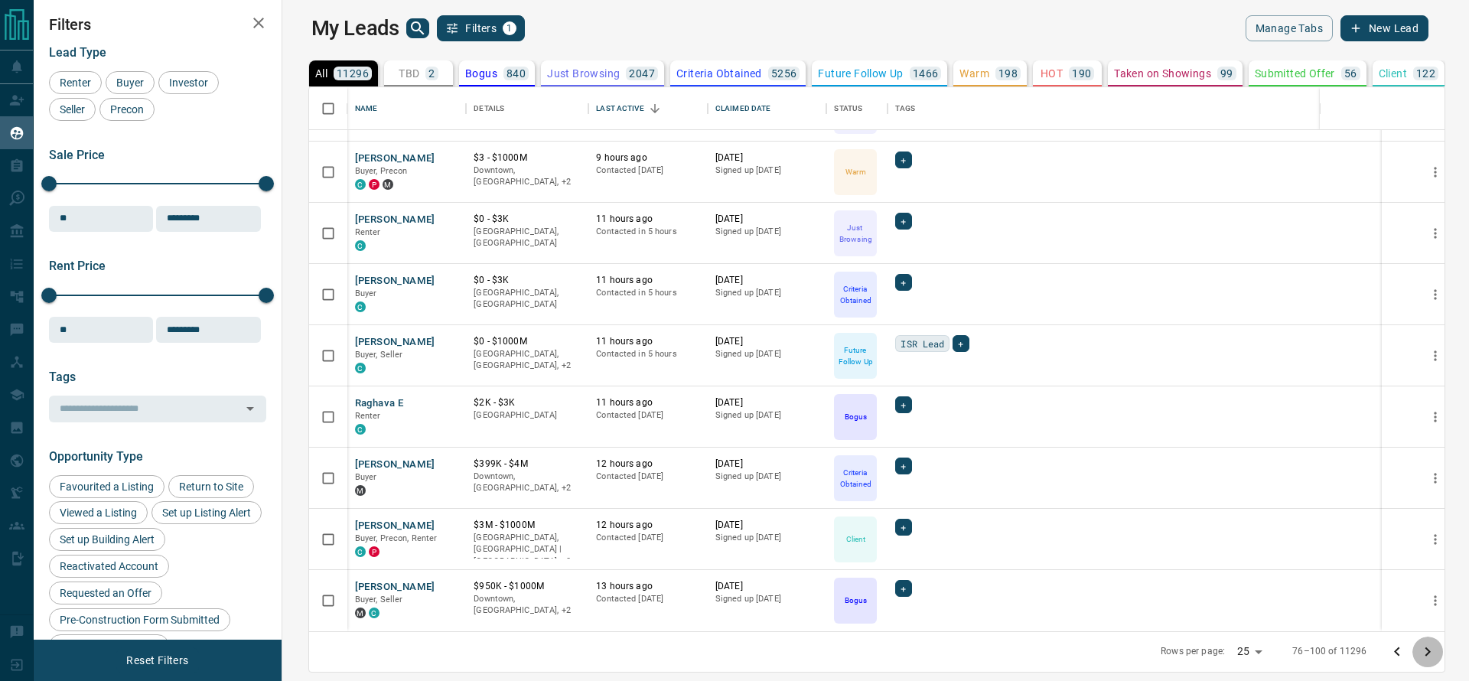
click at [1443, 661] on button "Go to next page" at bounding box center [1427, 652] width 31 height 31
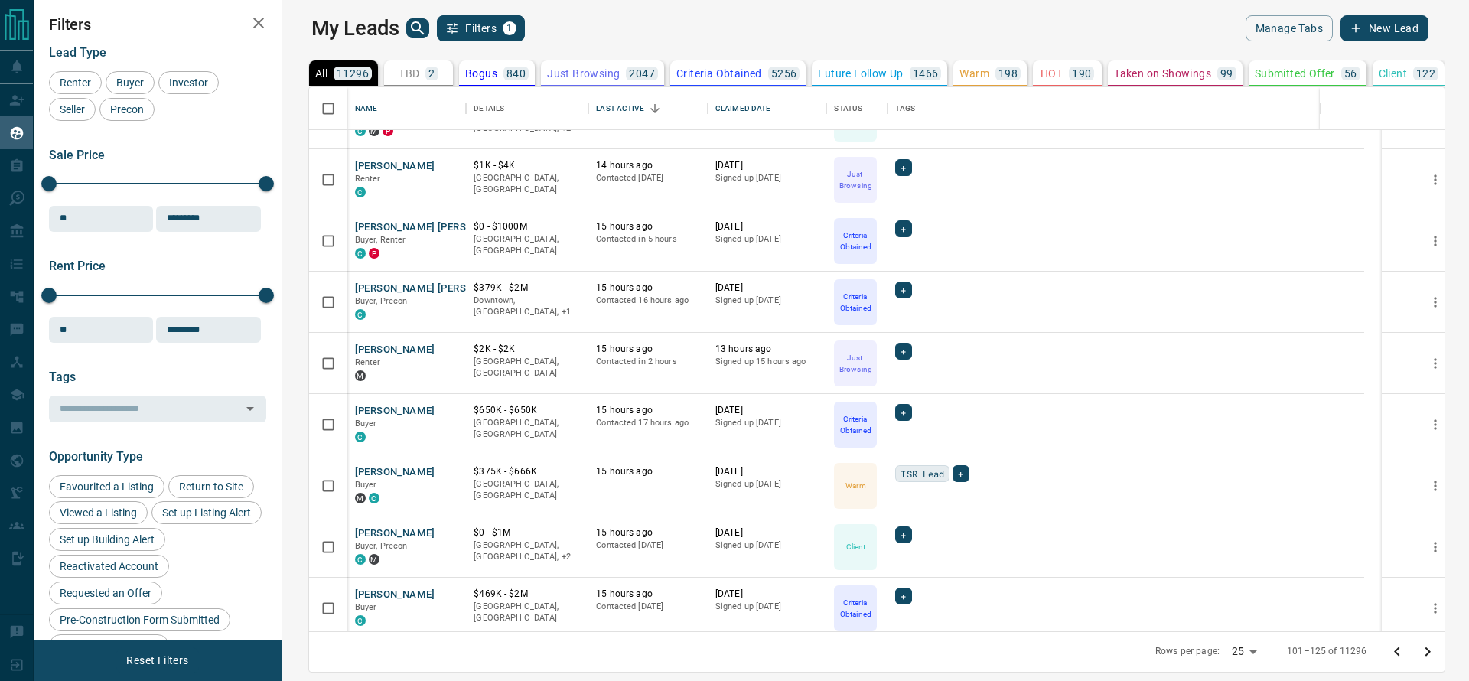
scroll to position [481, 0]
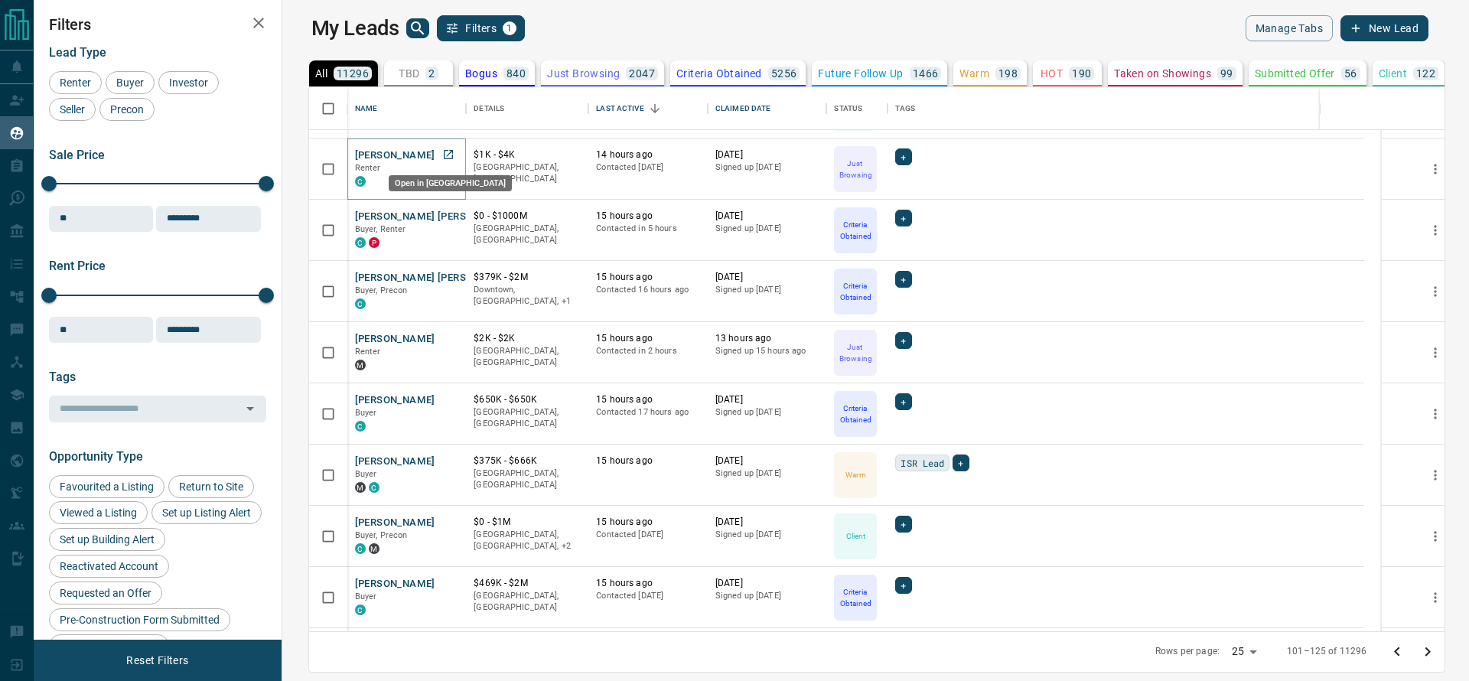
click at [442, 158] on icon "Open in New Tab" at bounding box center [448, 154] width 12 height 12
click at [438, 212] on link "Open in New Tab" at bounding box center [448, 216] width 20 height 20
click at [444, 272] on icon "Open in New Tab" at bounding box center [448, 276] width 9 height 9
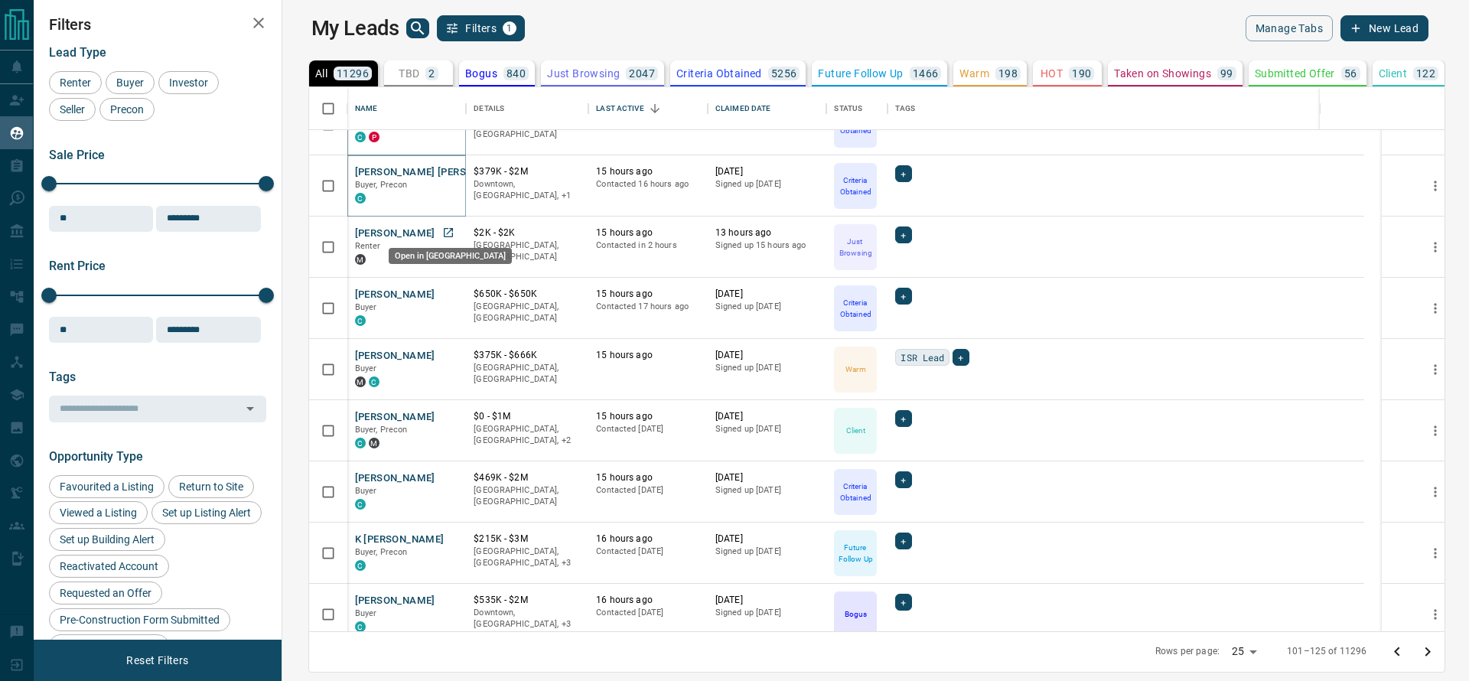
scroll to position [592, 0]
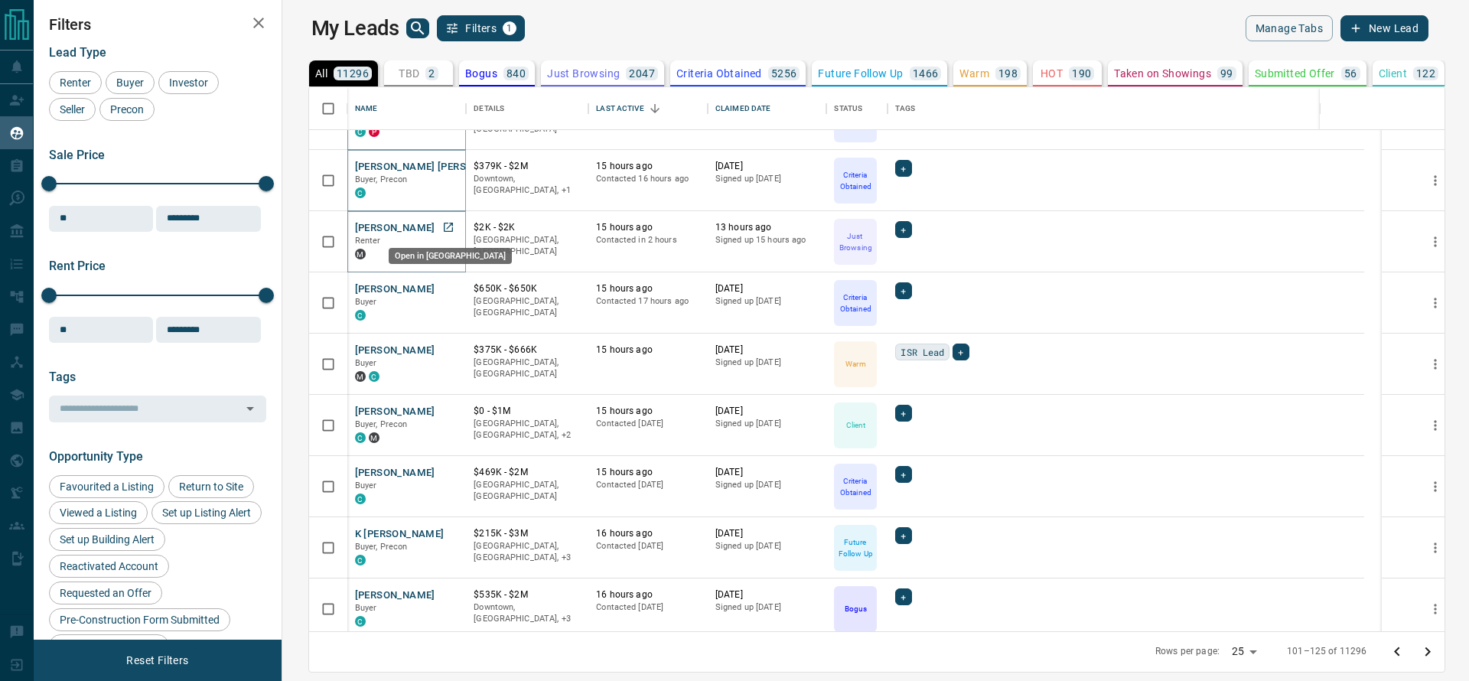
click at [442, 223] on icon "Open in New Tab" at bounding box center [448, 227] width 12 height 12
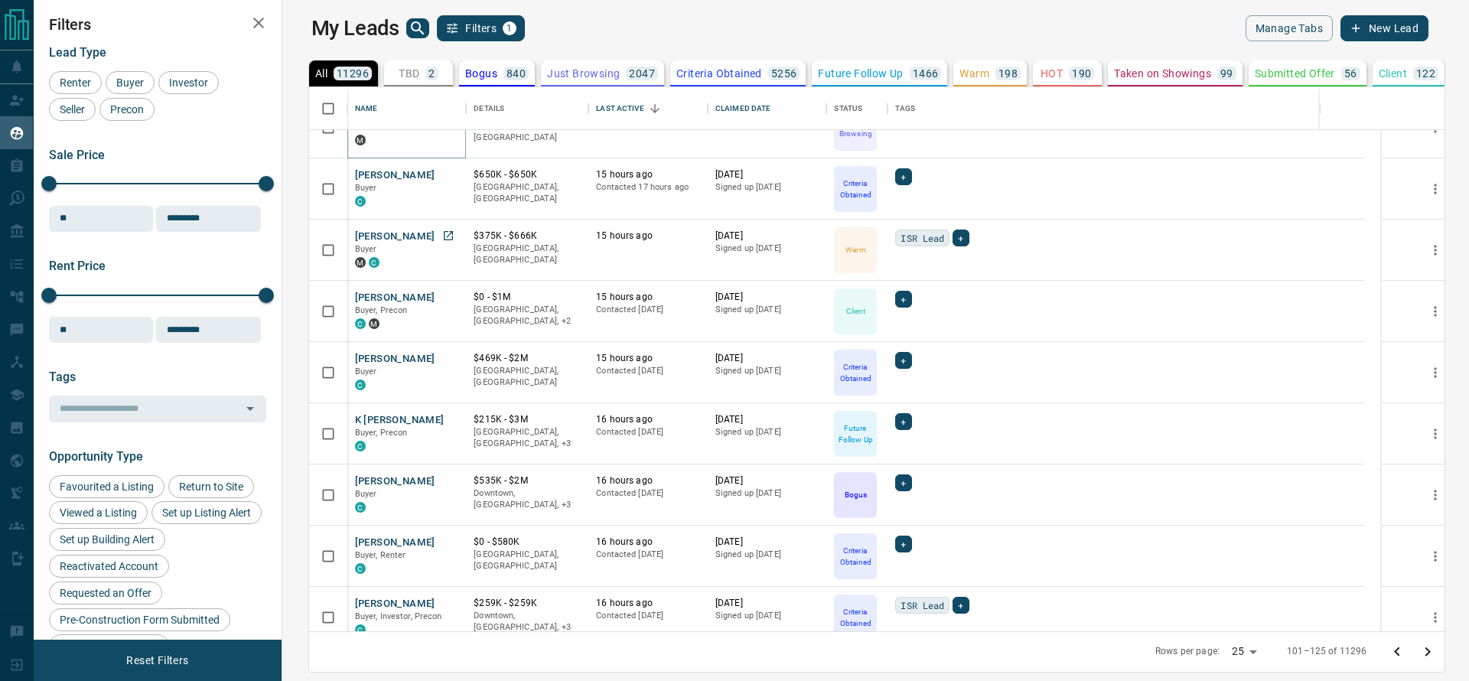
scroll to position [707, 0]
click at [438, 353] on link "Open in New Tab" at bounding box center [448, 357] width 20 height 20
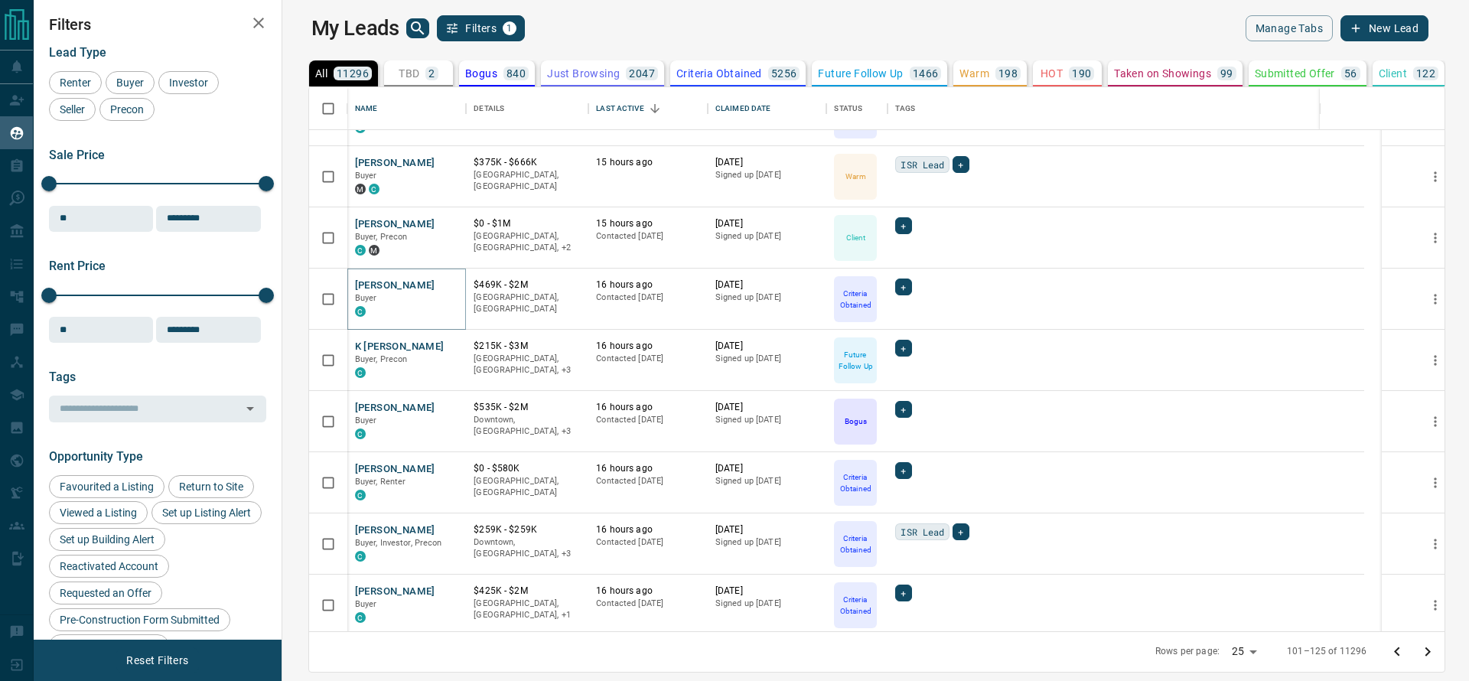
scroll to position [797, 0]
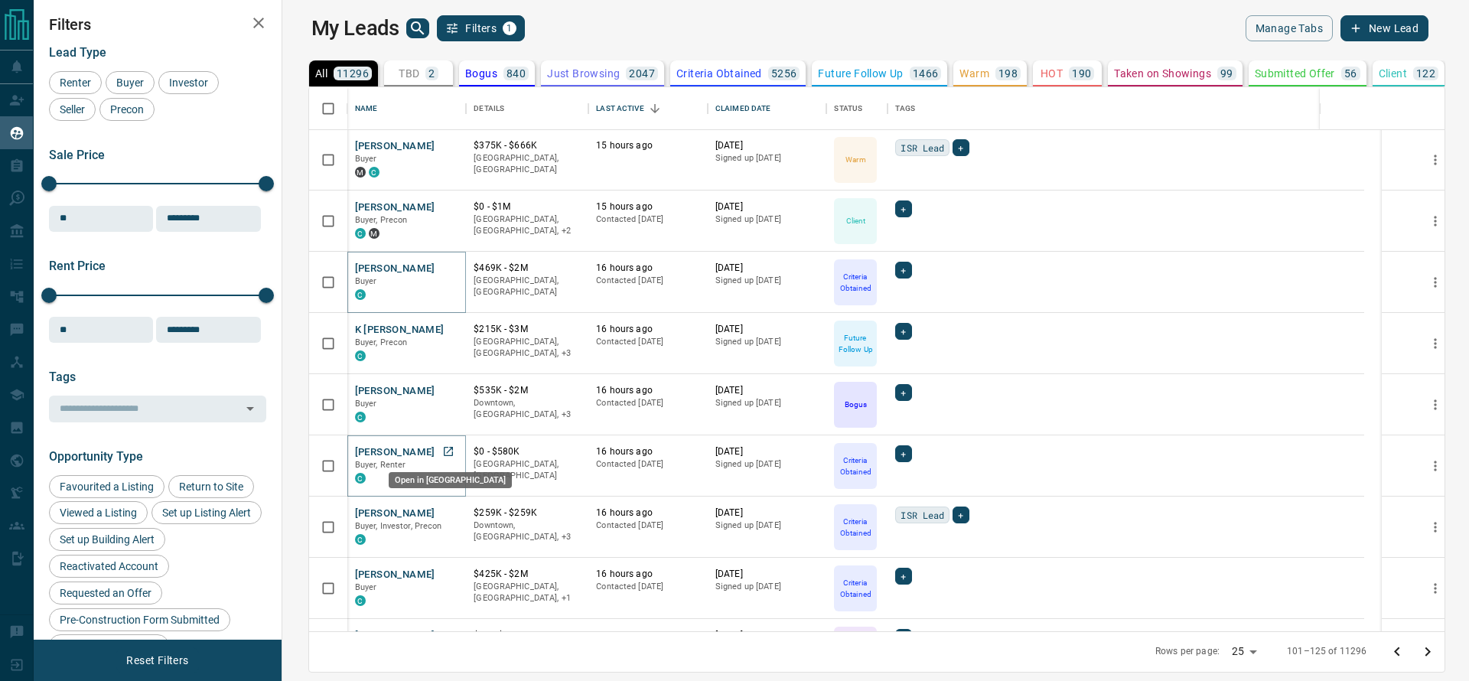
click at [442, 450] on icon "Open in New Tab" at bounding box center [448, 451] width 12 height 12
click at [438, 510] on link "Open in New Tab" at bounding box center [448, 513] width 20 height 20
click at [442, 568] on icon "Open in New Tab" at bounding box center [448, 574] width 12 height 12
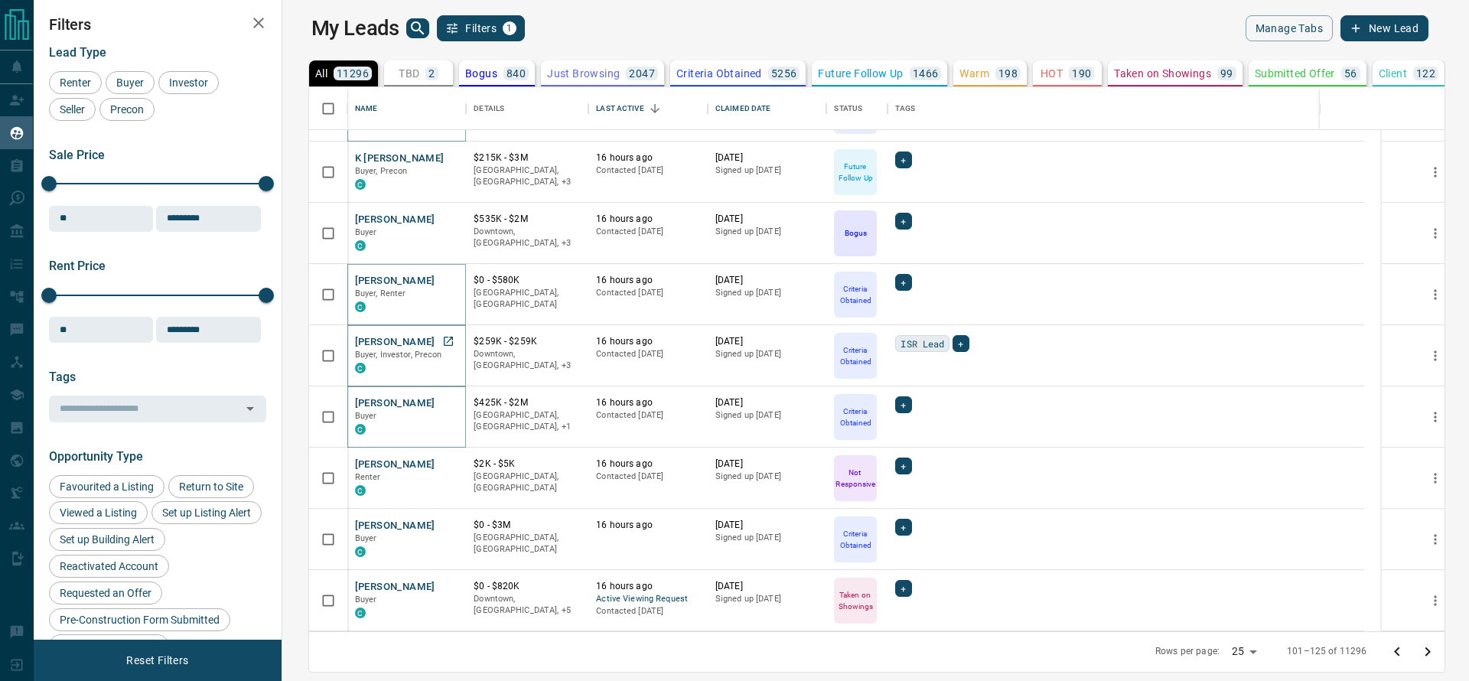
scroll to position [969, 0]
click at [442, 461] on icon "Open in New Tab" at bounding box center [448, 463] width 12 height 12
click at [442, 524] on icon "Open in New Tab" at bounding box center [448, 524] width 12 height 12
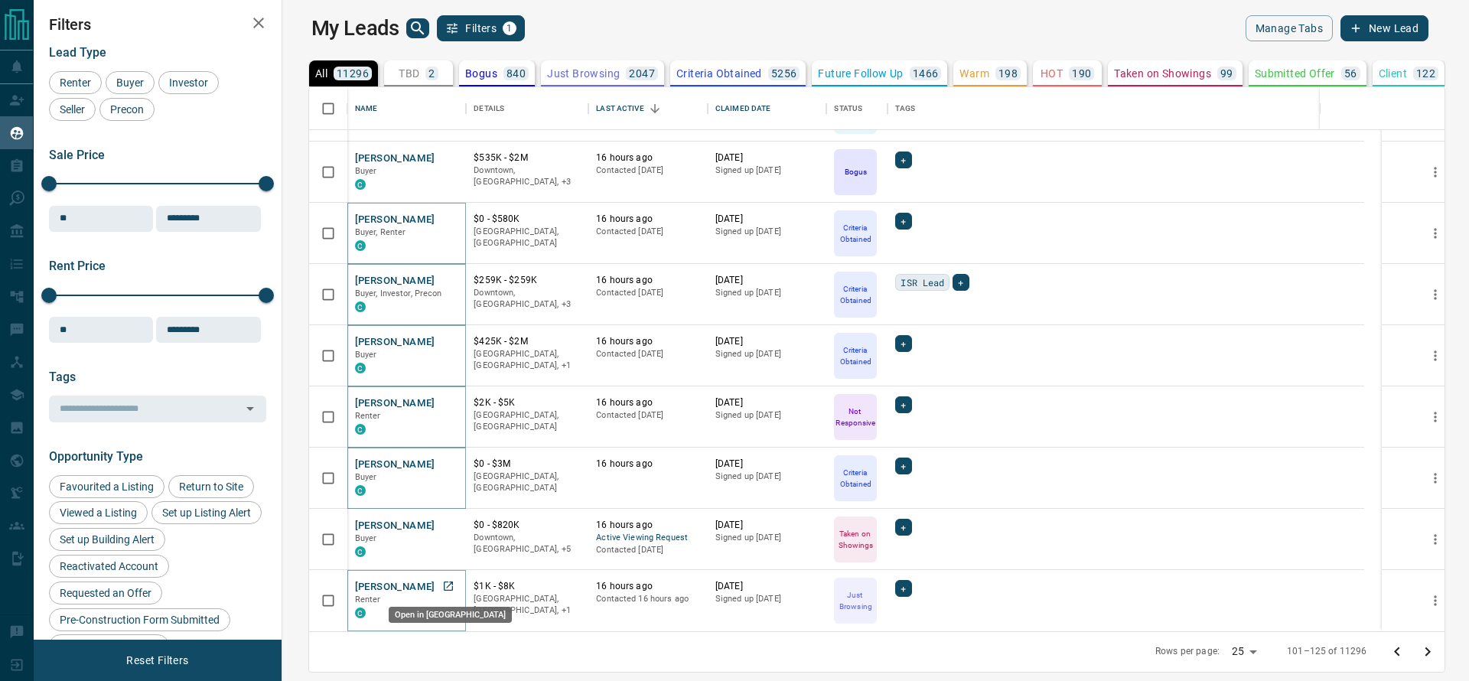
click at [442, 588] on icon "Open in New Tab" at bounding box center [448, 586] width 12 height 12
click at [1436, 650] on button "Go to next page" at bounding box center [1427, 652] width 31 height 31
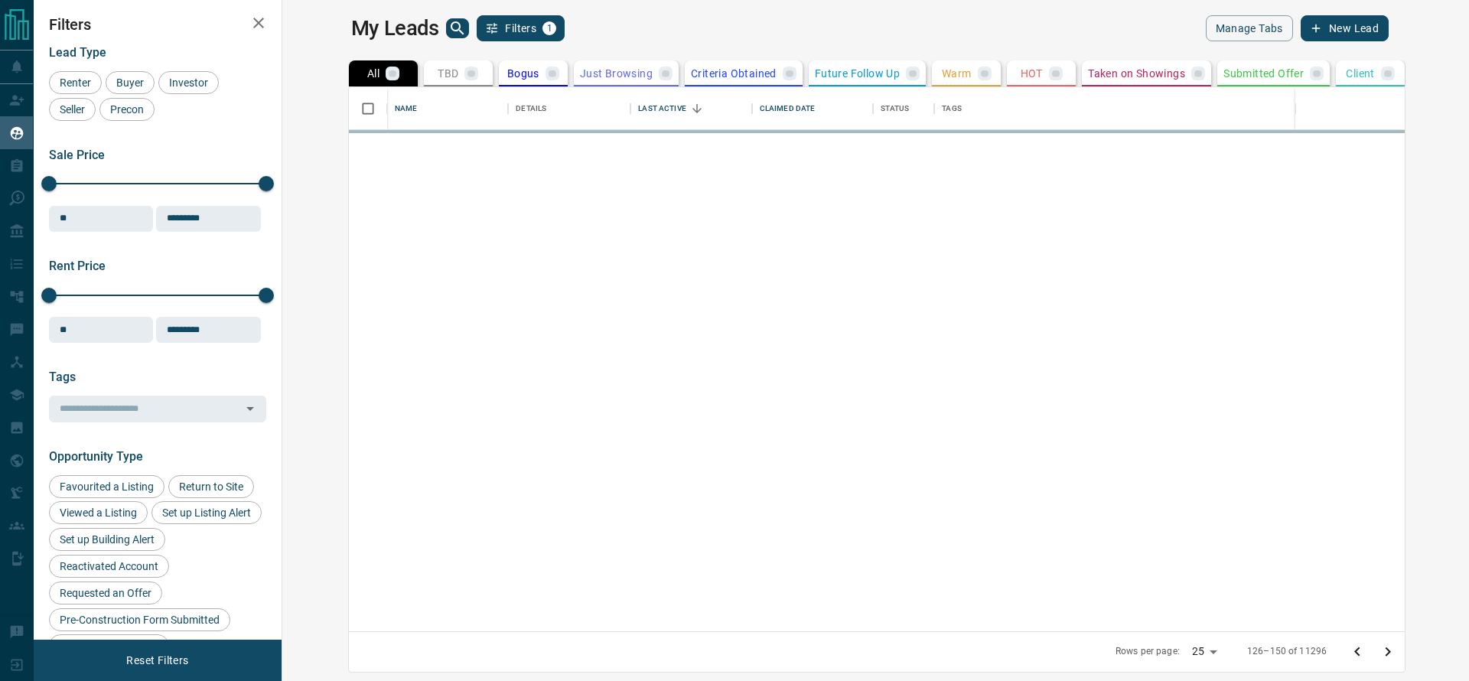
scroll to position [0, 0]
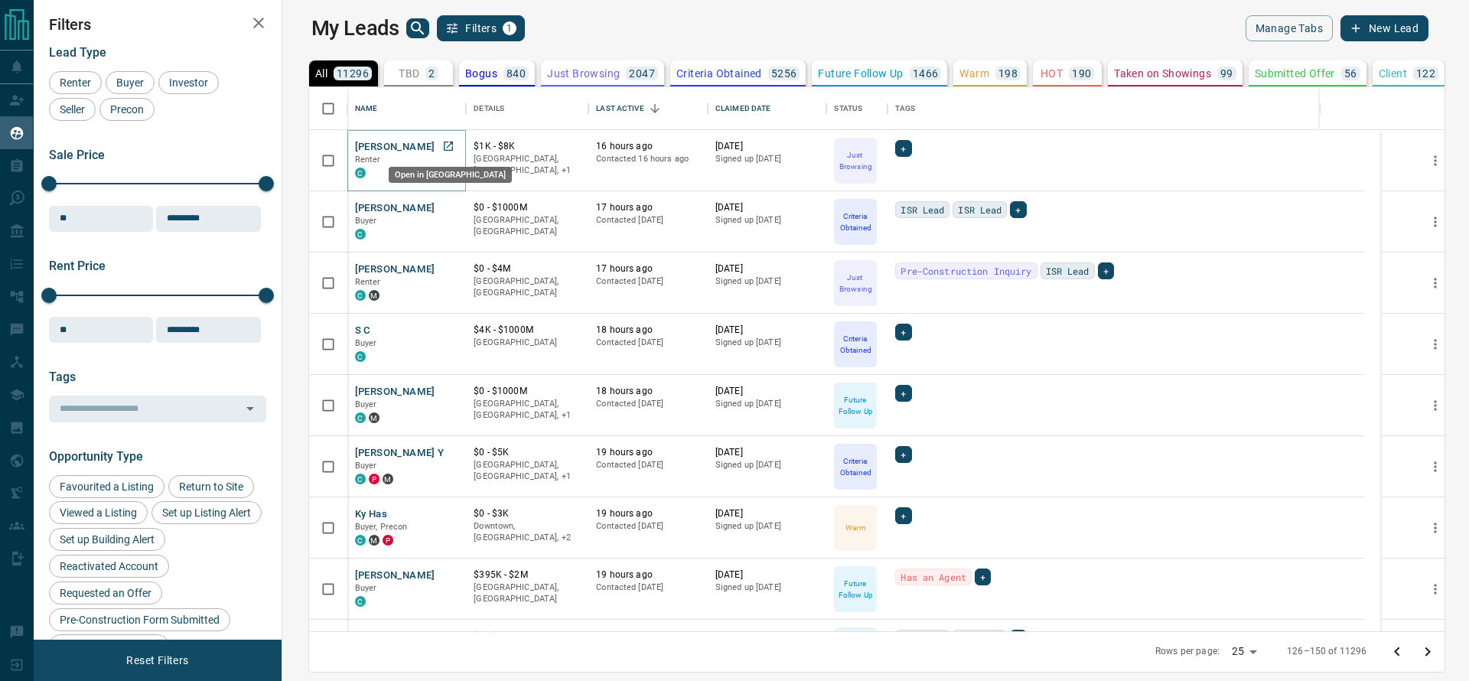
click at [438, 145] on link "Open in New Tab" at bounding box center [448, 146] width 20 height 20
click at [438, 213] on link "Open in New Tab" at bounding box center [448, 207] width 20 height 20
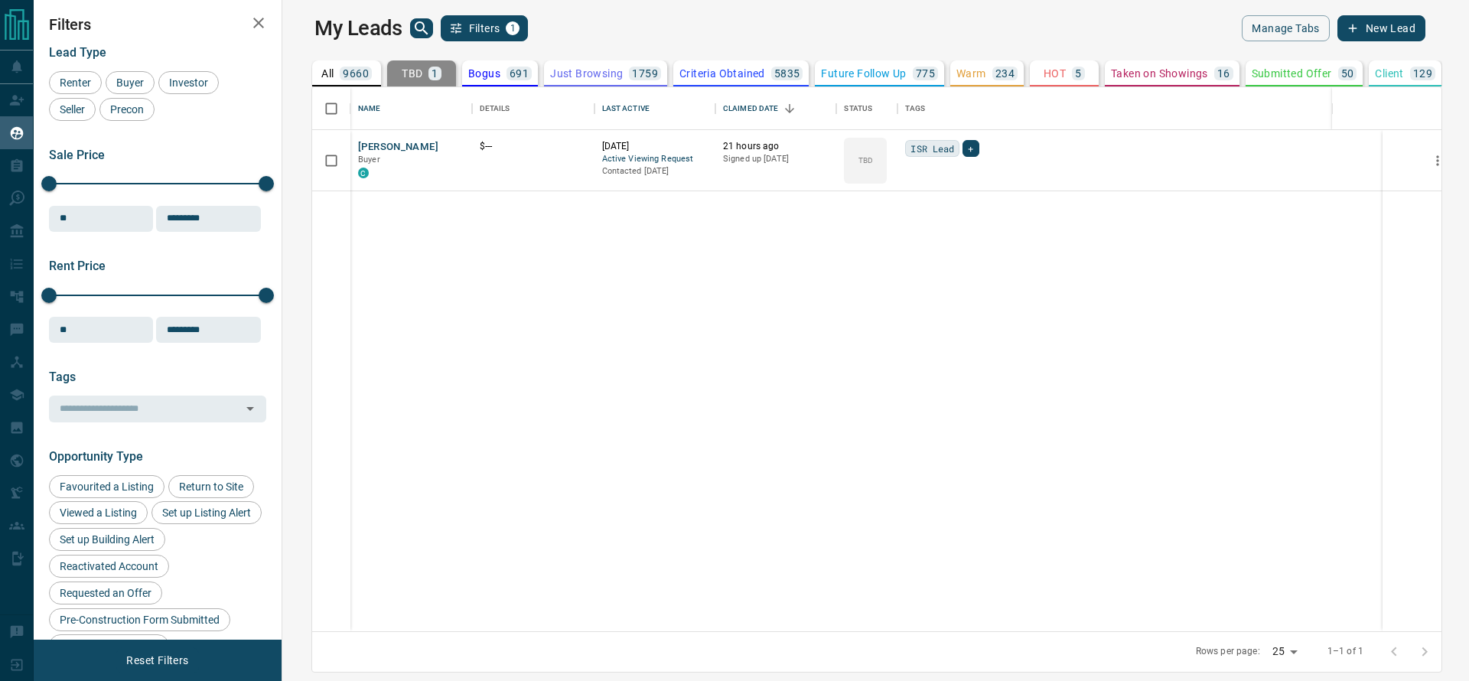
scroll to position [526, 1162]
